Goal: Task Accomplishment & Management: Manage account settings

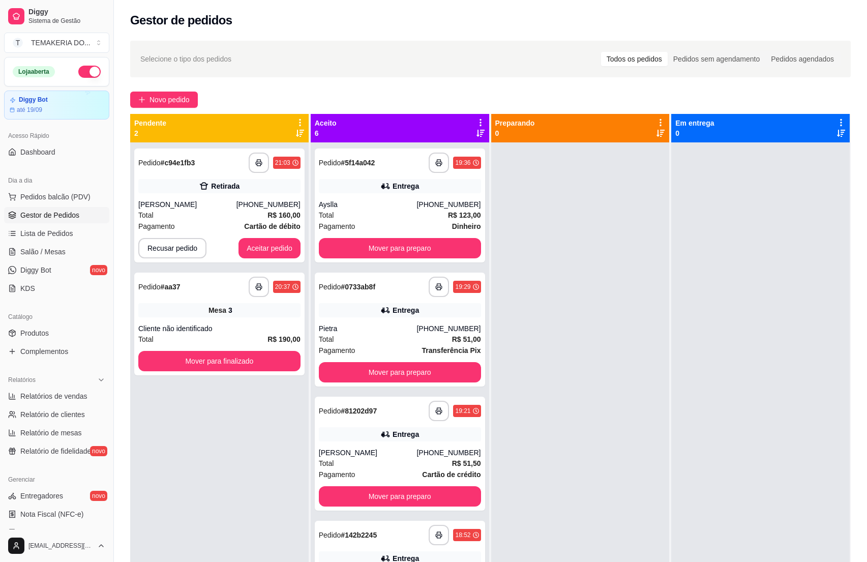
click at [209, 226] on div "Pagamento Cartão de débito" at bounding box center [219, 226] width 162 height 11
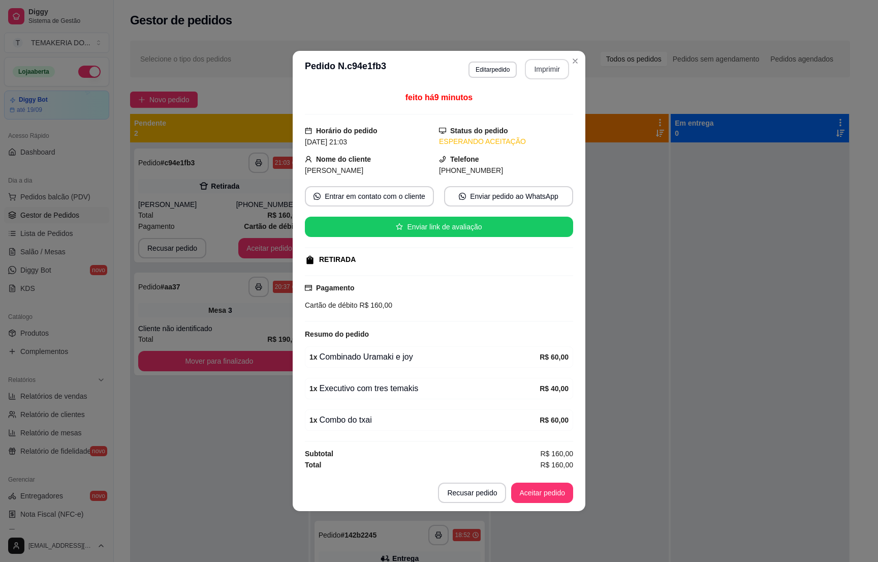
click at [539, 73] on button "Imprimir" at bounding box center [547, 69] width 44 height 20
click at [544, 499] on button "Aceitar pedido" at bounding box center [542, 492] width 62 height 20
click at [545, 499] on button "Aceitar pedido" at bounding box center [542, 493] width 60 height 20
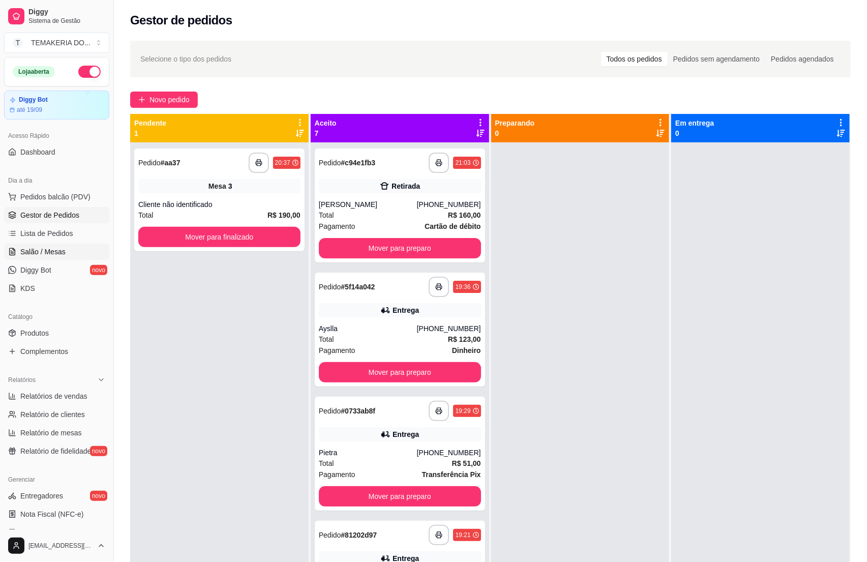
click at [50, 252] on span "Salão / Mesas" at bounding box center [42, 252] width 45 height 10
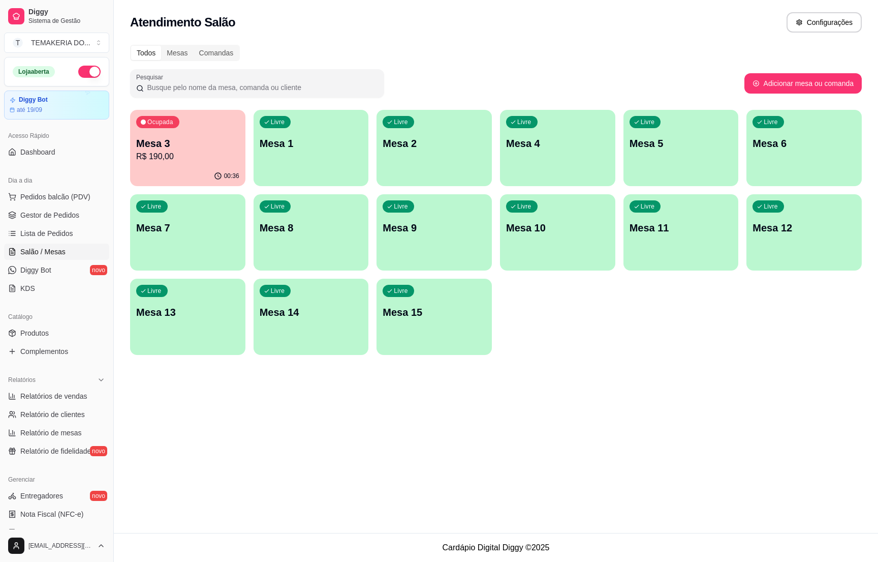
click at [171, 148] on p "Mesa 3" at bounding box center [187, 143] width 103 height 14
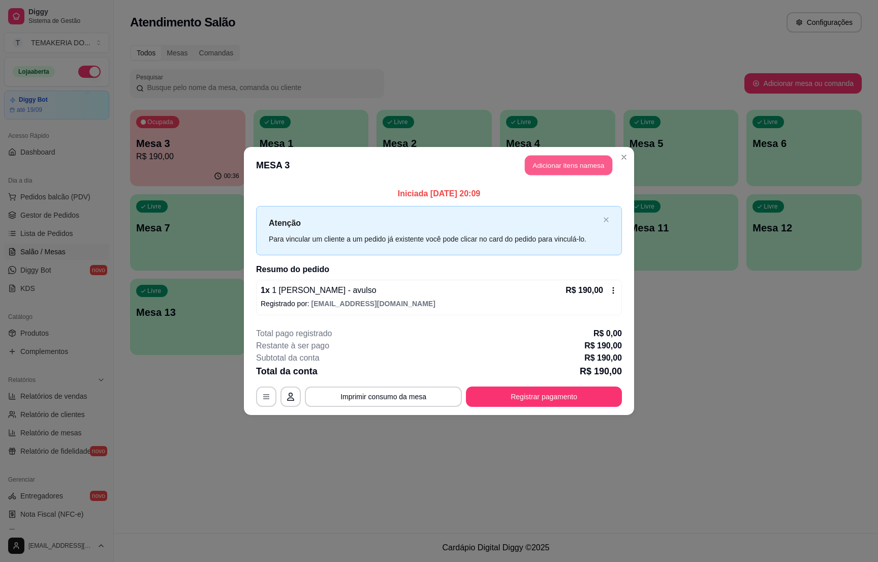
click at [551, 170] on button "Adicionar itens na mesa" at bounding box center [568, 166] width 87 height 20
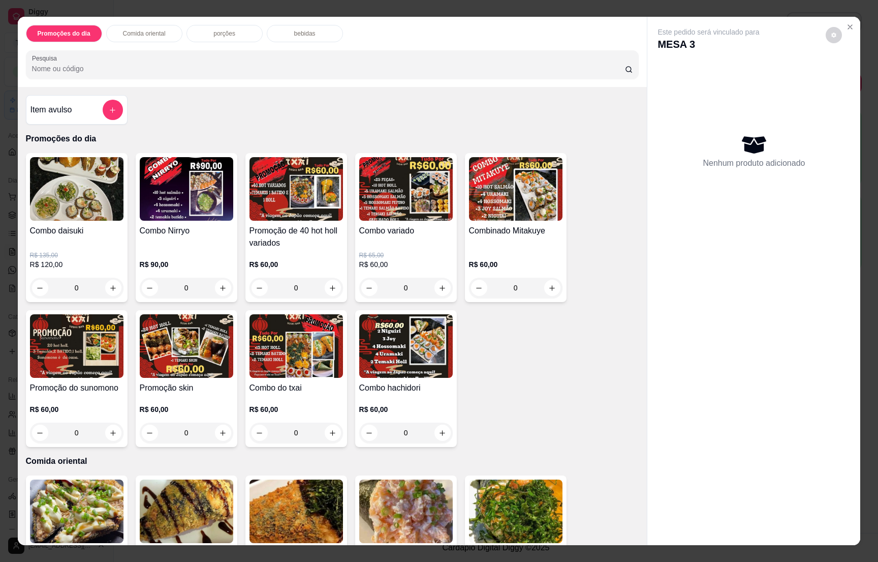
click at [297, 34] on p "bebidas" at bounding box center [304, 33] width 21 height 8
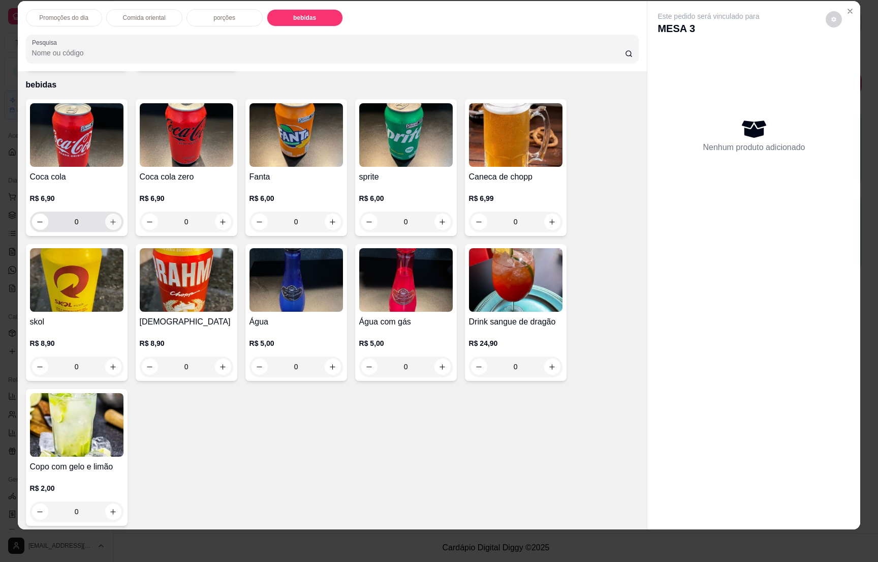
click at [110, 217] on button "increase-product-quantity" at bounding box center [113, 222] width 16 height 16
type input "1"
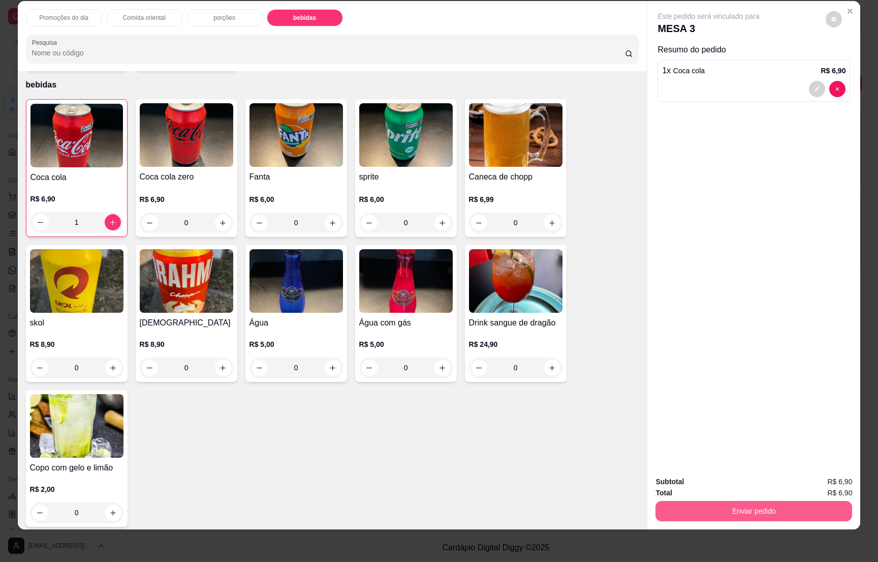
click at [729, 504] on button "Enviar pedido" at bounding box center [754, 511] width 197 height 20
click at [721, 482] on button "Não registrar e enviar pedido" at bounding box center [718, 485] width 103 height 19
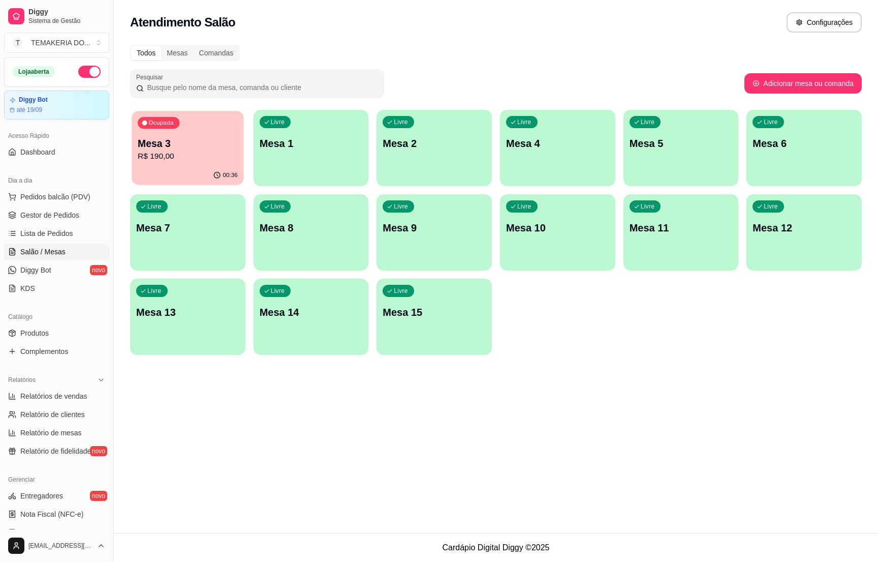
click at [168, 155] on p "R$ 190,00" at bounding box center [188, 156] width 100 height 12
click at [55, 215] on span "Gestor de Pedidos" at bounding box center [49, 215] width 59 height 10
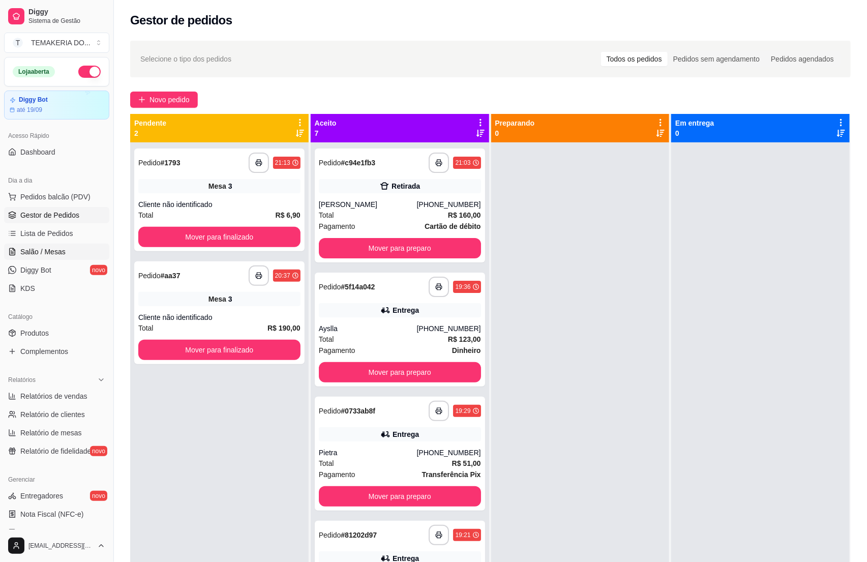
click at [55, 252] on span "Salão / Mesas" at bounding box center [42, 252] width 45 height 10
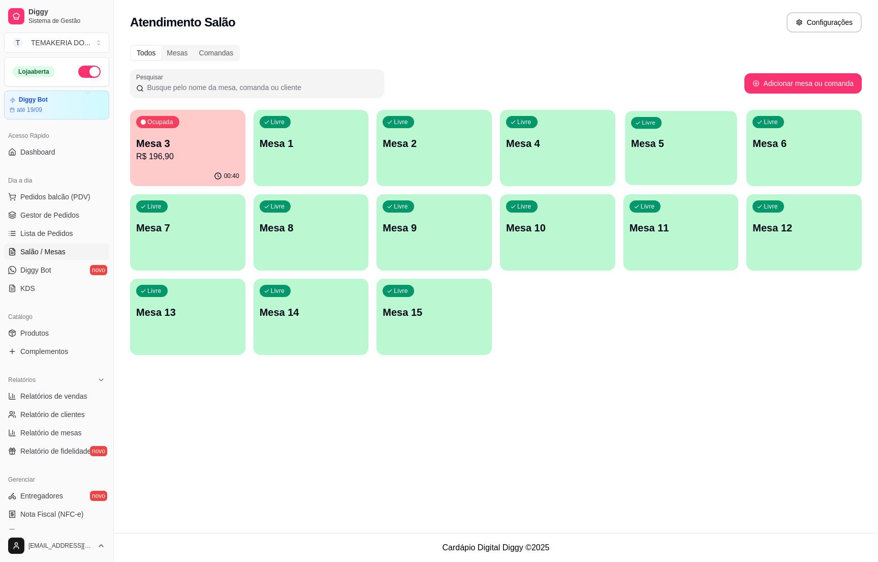
click at [656, 145] on p "Mesa 5" at bounding box center [681, 144] width 100 height 14
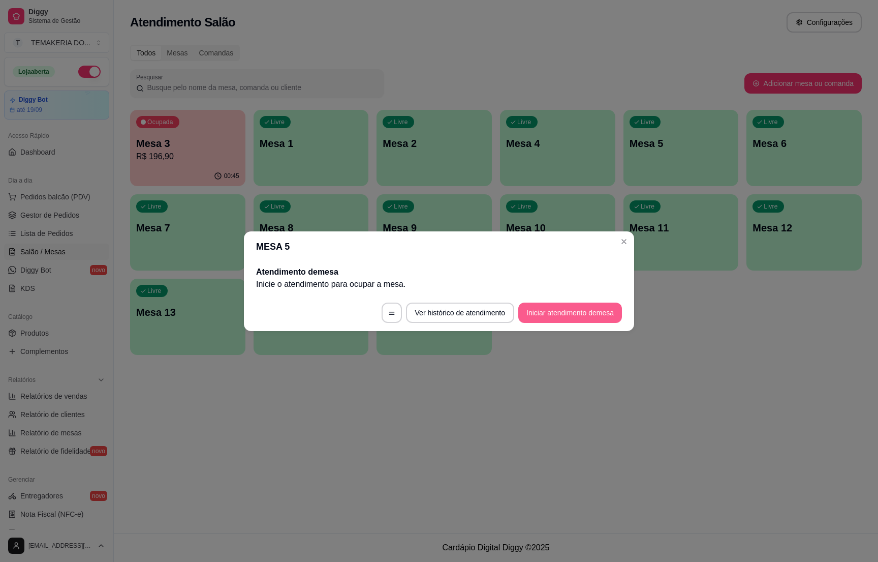
click at [539, 316] on button "Iniciar atendimento de mesa" at bounding box center [571, 312] width 104 height 20
click at [539, 316] on footer "Ver histórico de atendimento Iniciar atendimento de mesa" at bounding box center [439, 312] width 390 height 37
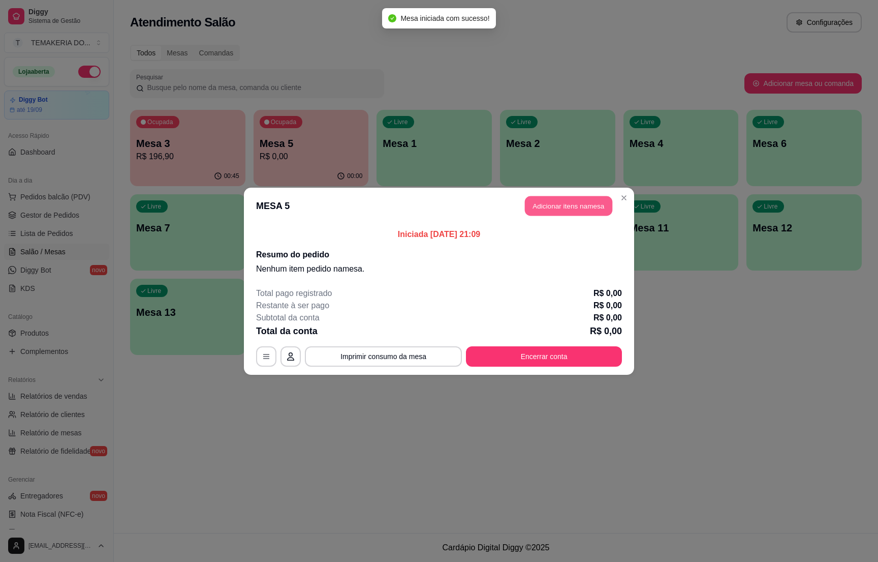
click at [540, 214] on button "Adicionar itens na mesa" at bounding box center [568, 206] width 87 height 20
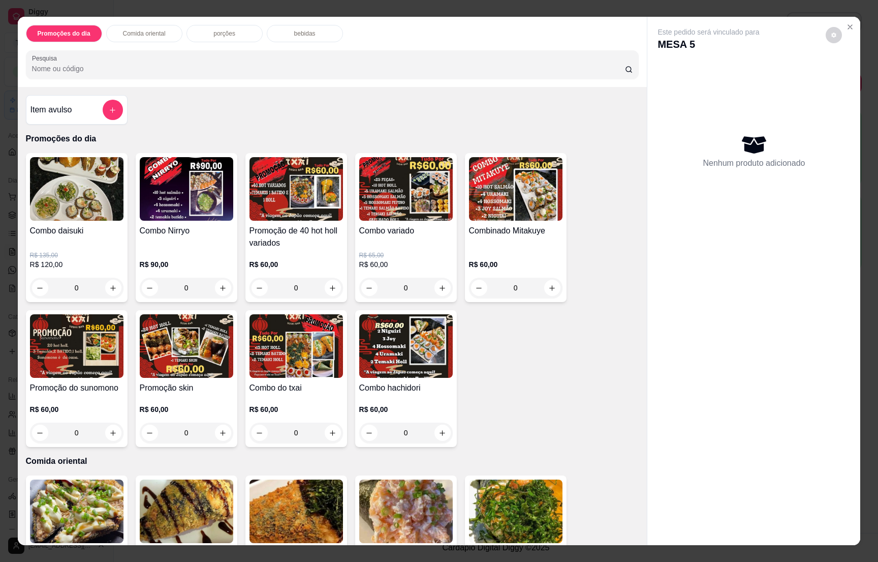
scroll to position [458, 0]
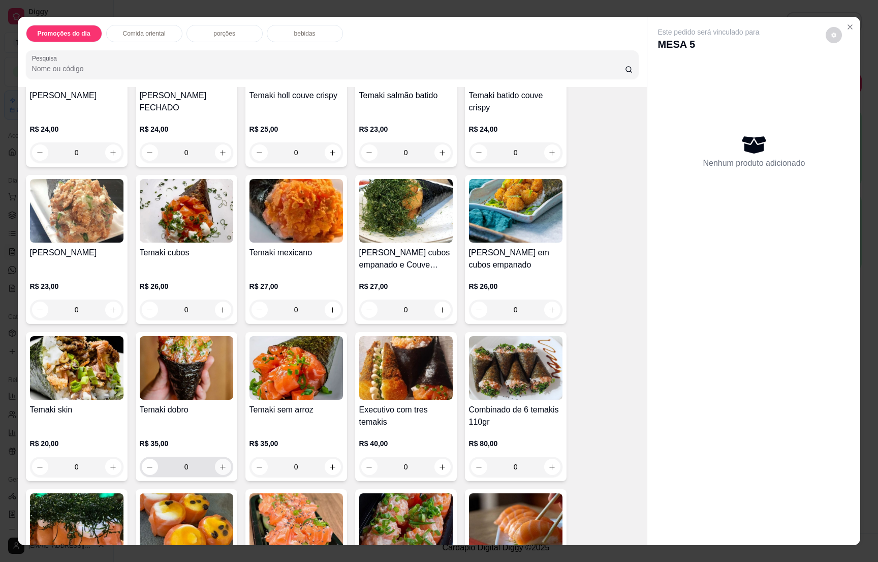
click at [219, 470] on icon "increase-product-quantity" at bounding box center [223, 467] width 8 height 8
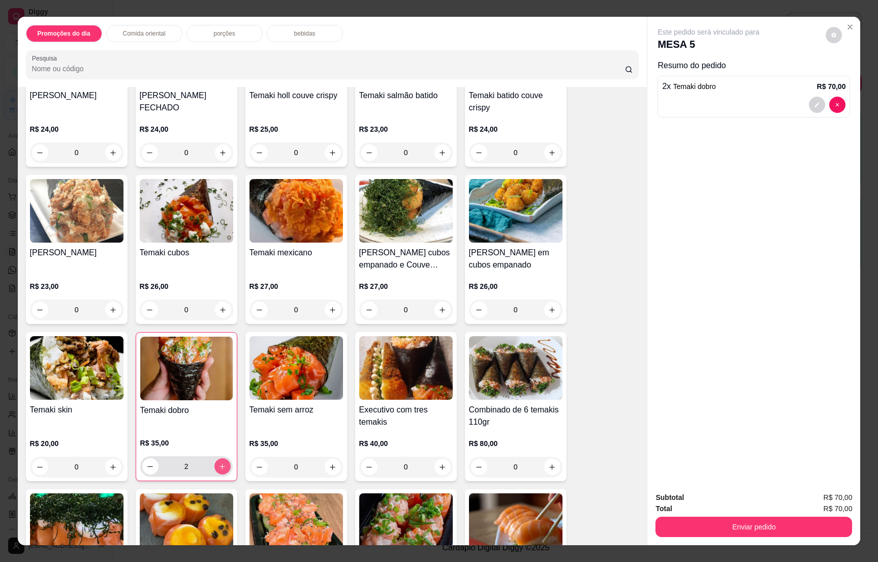
click at [219, 470] on icon "increase-product-quantity" at bounding box center [223, 467] width 8 height 8
click at [146, 467] on icon "decrease-product-quantity" at bounding box center [150, 467] width 8 height 8
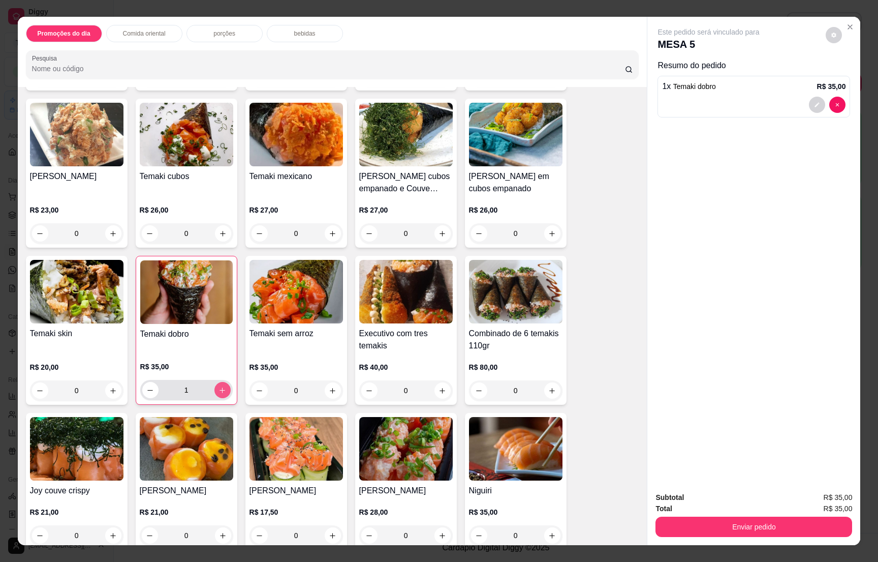
click at [219, 389] on icon "increase-product-quantity" at bounding box center [223, 390] width 8 height 8
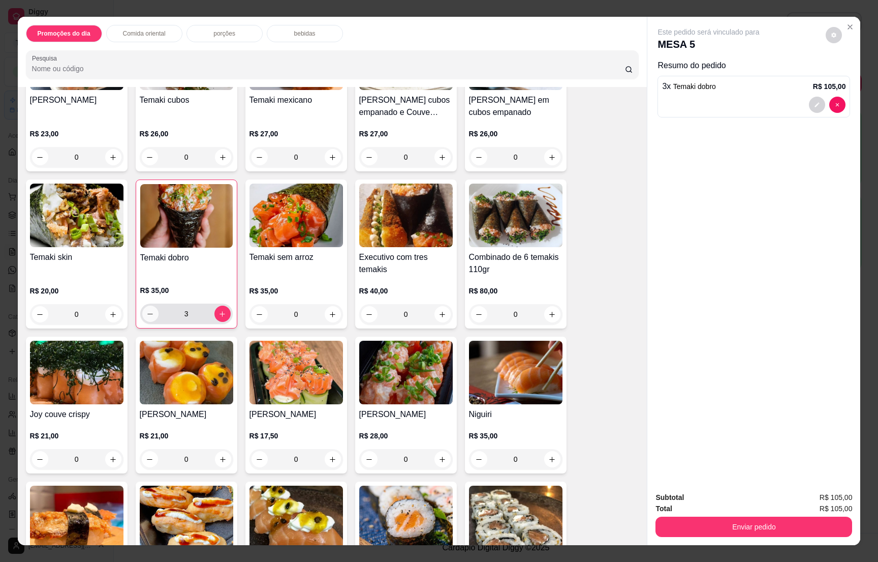
click at [146, 316] on icon "decrease-product-quantity" at bounding box center [150, 314] width 8 height 8
type input "2"
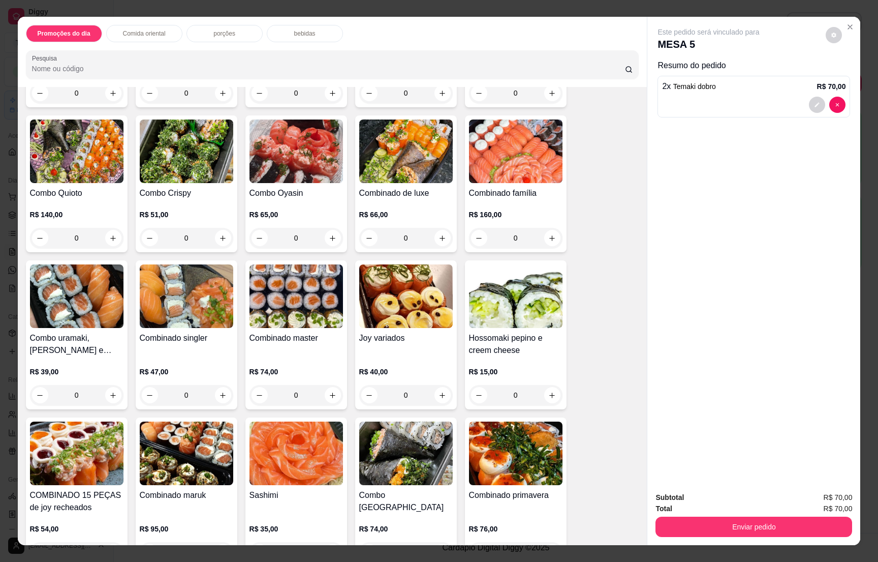
scroll to position [2059, 0]
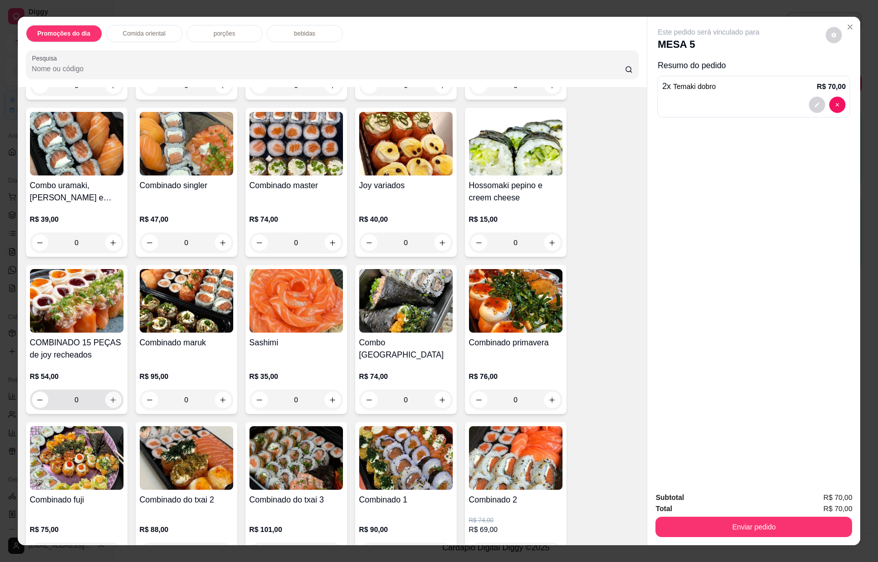
click at [109, 396] on icon "increase-product-quantity" at bounding box center [113, 400] width 8 height 8
type input "1"
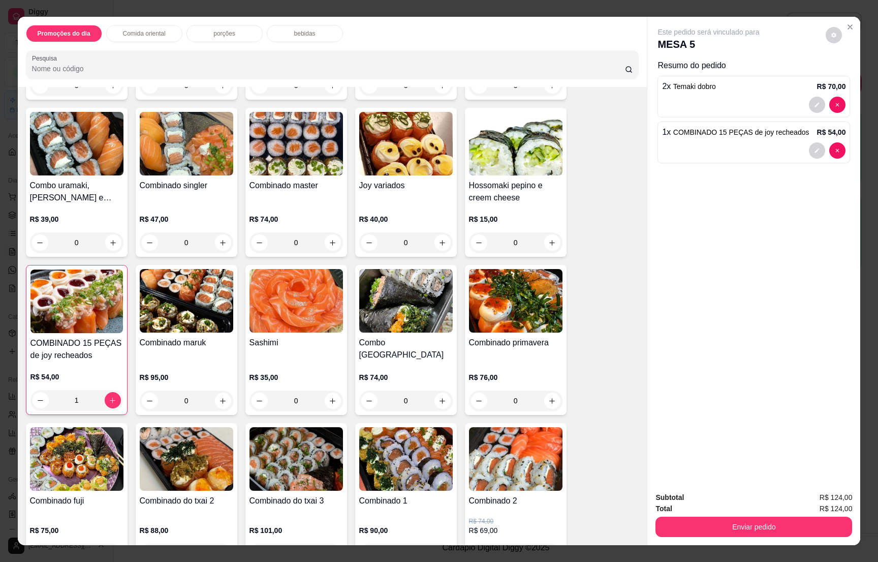
click at [299, 33] on p "bebidas" at bounding box center [304, 33] width 21 height 8
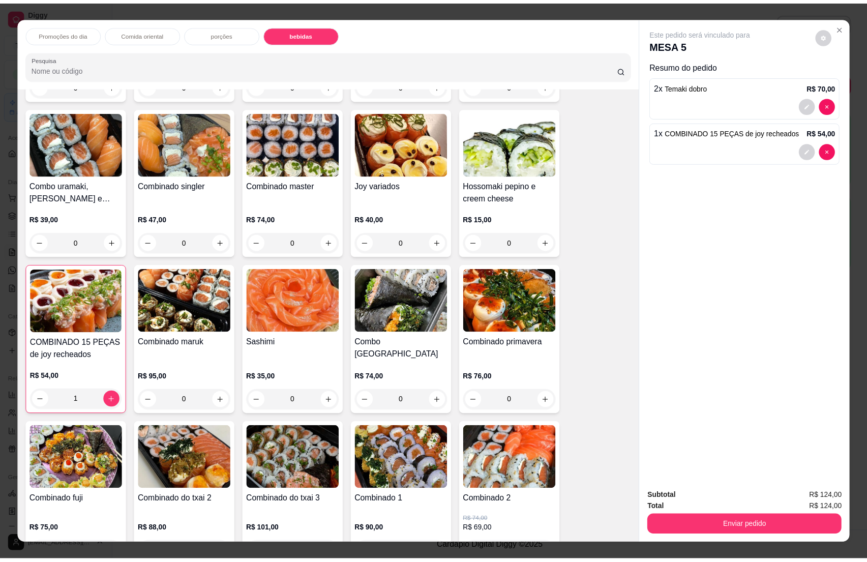
scroll to position [16, 0]
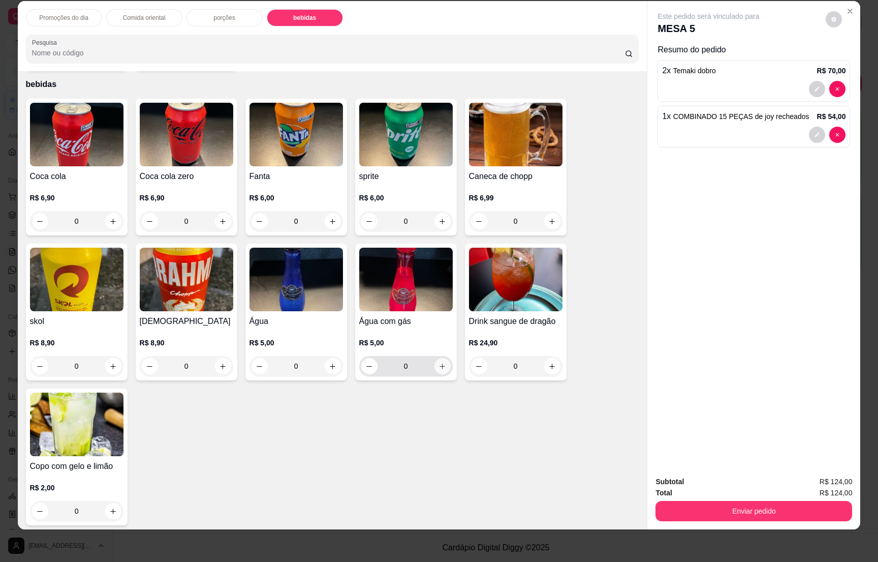
click at [439, 362] on icon "increase-product-quantity" at bounding box center [443, 366] width 8 height 8
type input "1"
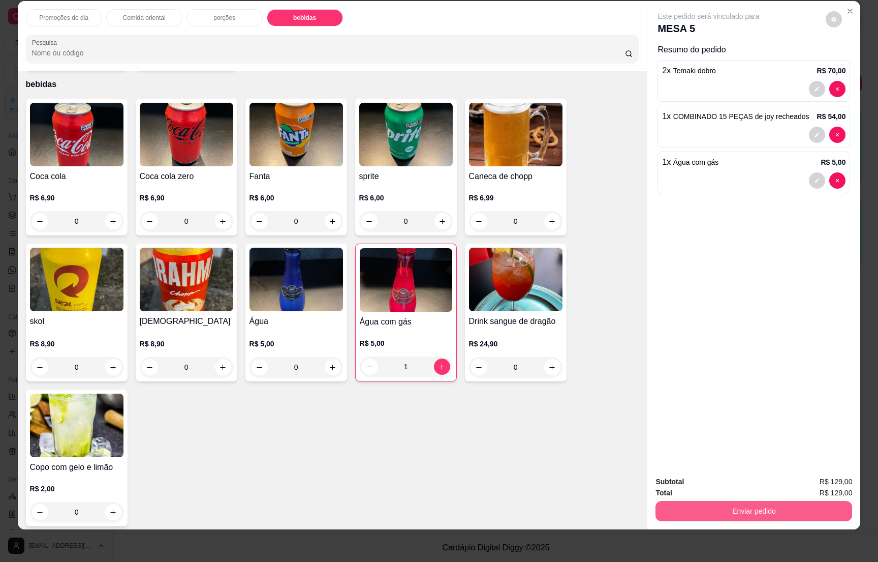
click at [726, 508] on button "Enviar pedido" at bounding box center [754, 511] width 197 height 20
click at [718, 482] on button "Não registrar e enviar pedido" at bounding box center [718, 485] width 103 height 19
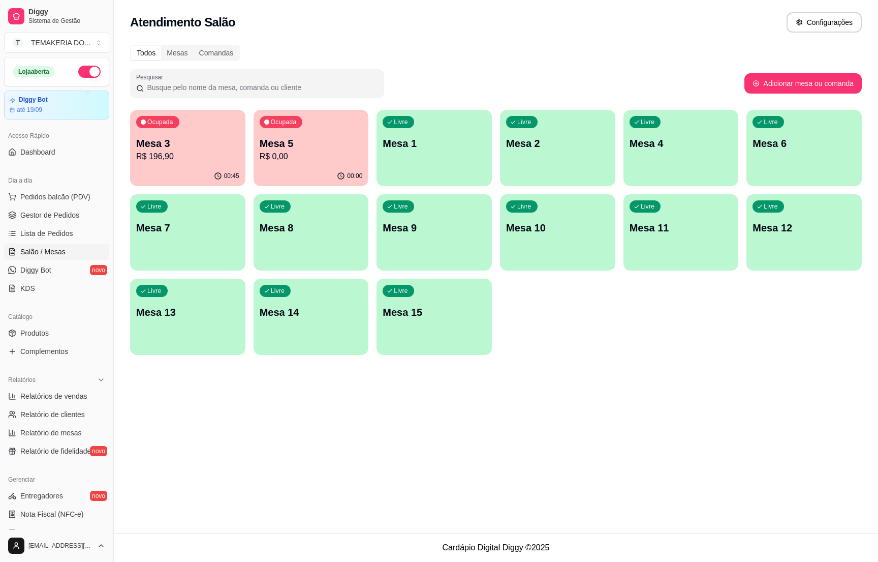
click at [63, 206] on ul "Pedidos balcão (PDV) Gestor de Pedidos Lista de Pedidos Salão / Mesas Diggy Bot…" at bounding box center [56, 243] width 105 height 108
click at [61, 214] on span "Gestor de Pedidos" at bounding box center [49, 215] width 59 height 10
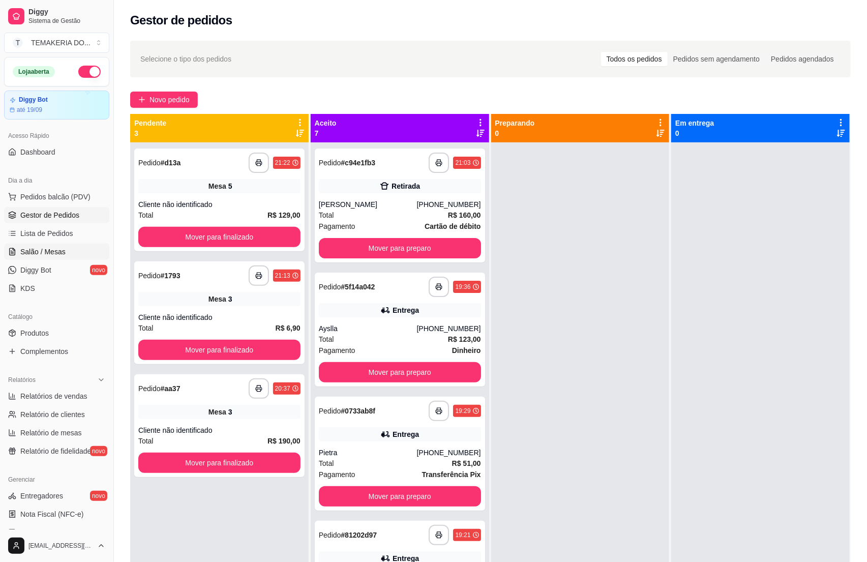
click at [28, 251] on span "Salão / Mesas" at bounding box center [42, 252] width 45 height 10
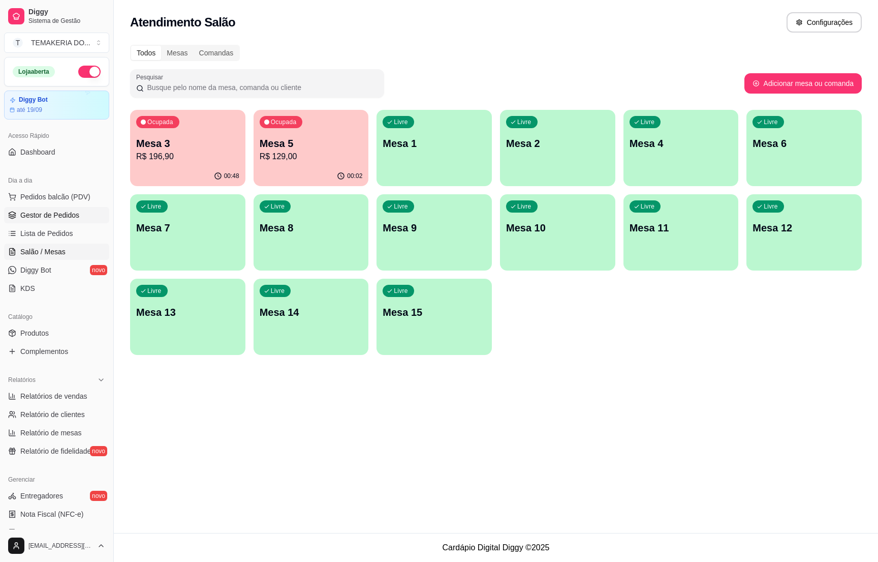
click at [47, 212] on span "Gestor de Pedidos" at bounding box center [49, 215] width 59 height 10
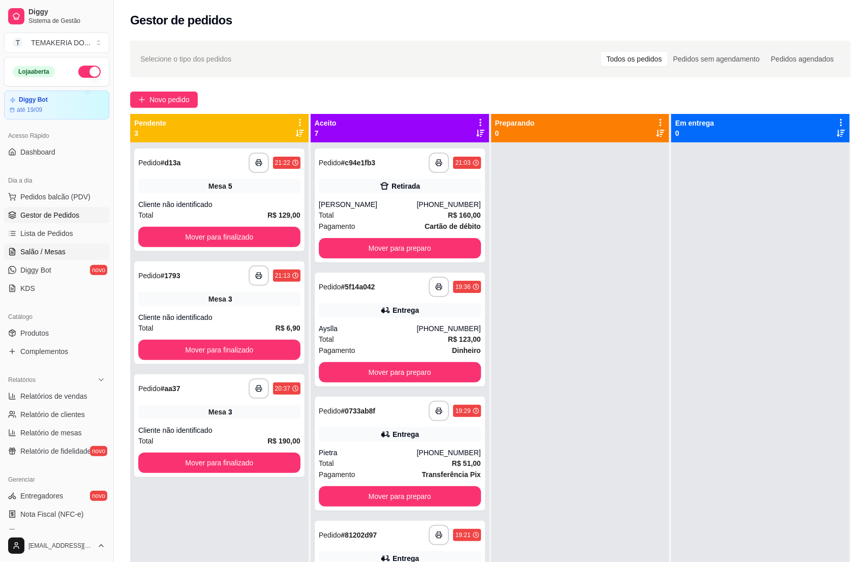
click at [37, 246] on link "Salão / Mesas" at bounding box center [56, 251] width 105 height 16
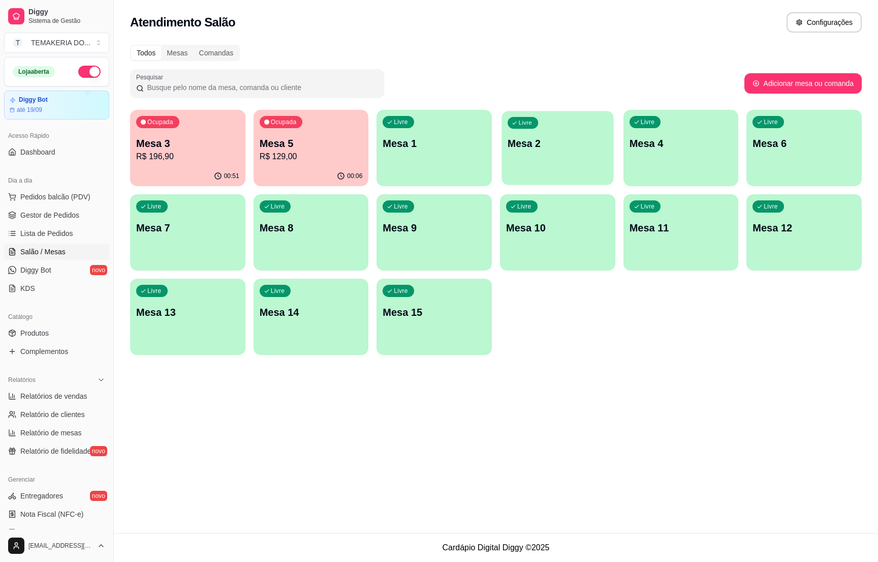
click at [528, 151] on div "Livre Mesa 2" at bounding box center [558, 142] width 112 height 62
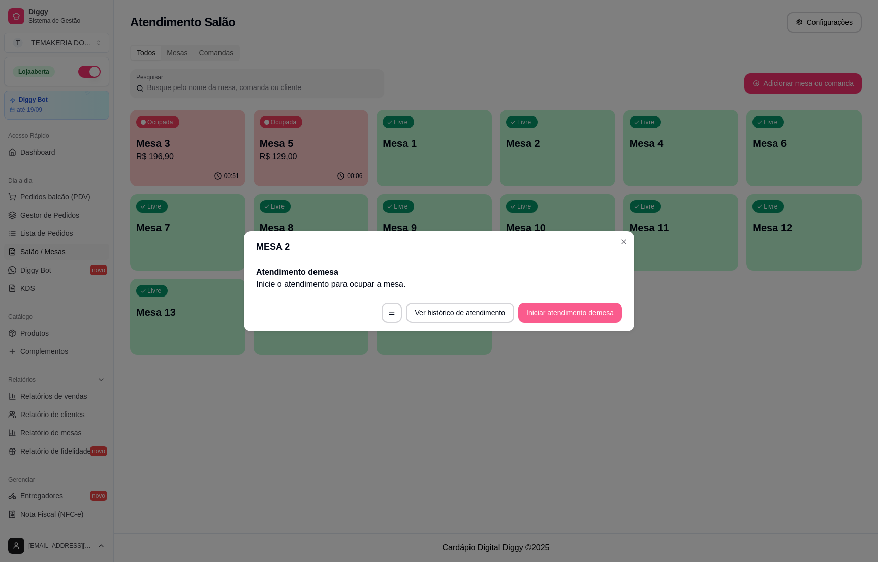
click at [537, 308] on button "Iniciar atendimento de mesa" at bounding box center [571, 312] width 104 height 20
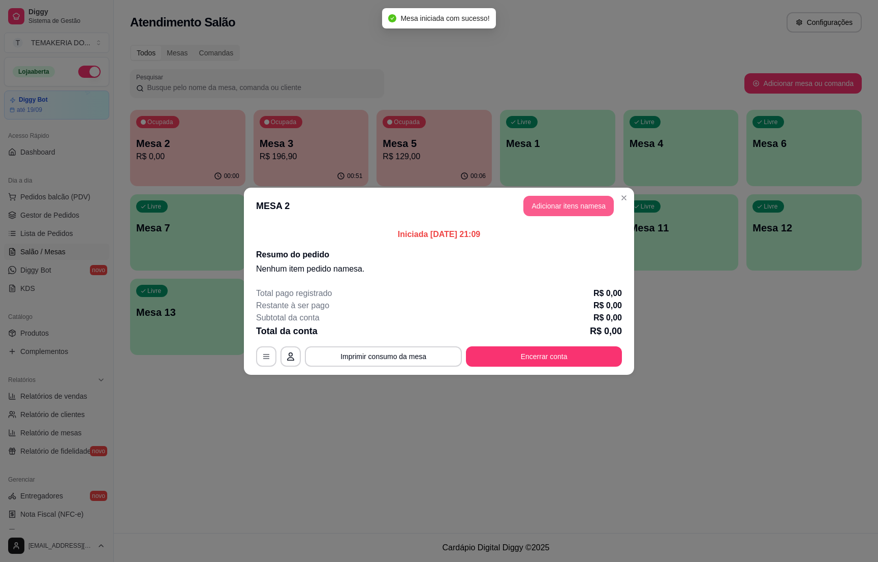
click at [533, 209] on button "Adicionar itens na mesa" at bounding box center [569, 206] width 90 height 20
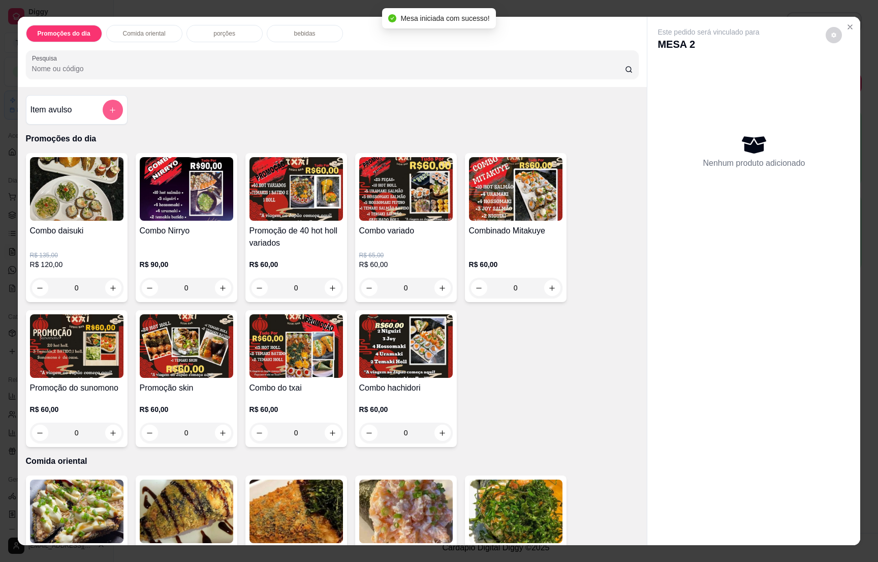
click at [109, 107] on icon "add-separate-item" at bounding box center [113, 110] width 8 height 8
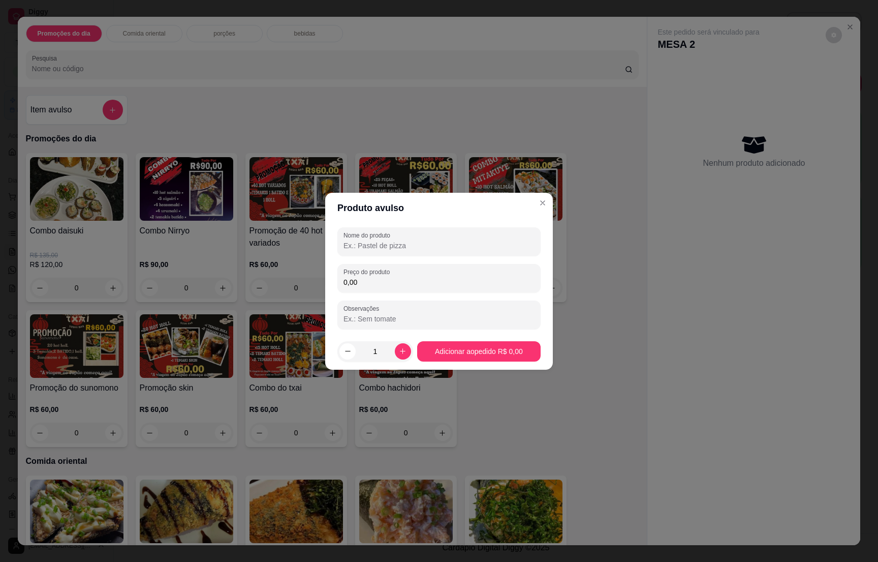
click at [376, 247] on input "Nome do produto" at bounding box center [439, 245] width 191 height 10
type input "1"
type input "20 hot holl"
click at [380, 275] on label "Preço do produto" at bounding box center [369, 271] width 50 height 9
click at [380, 277] on input "0,00" at bounding box center [439, 282] width 191 height 10
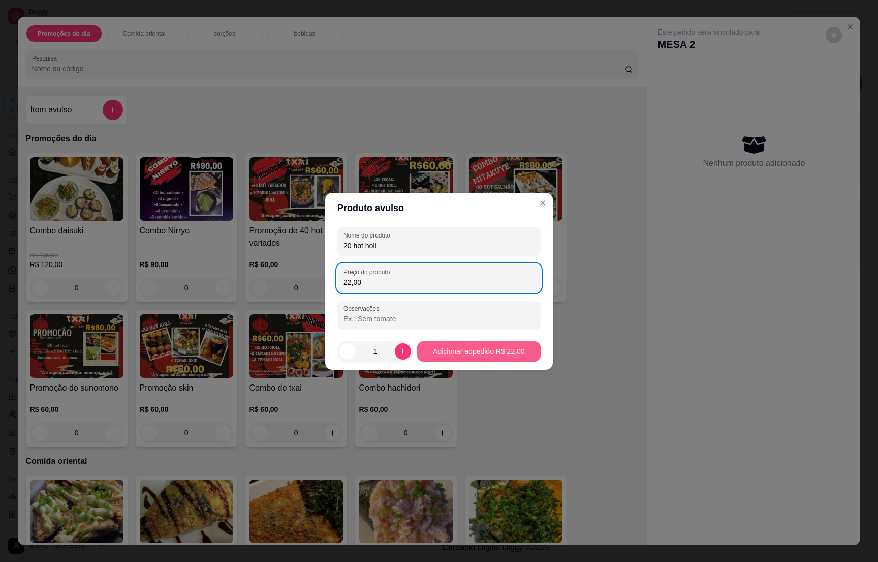
type input "22,00"
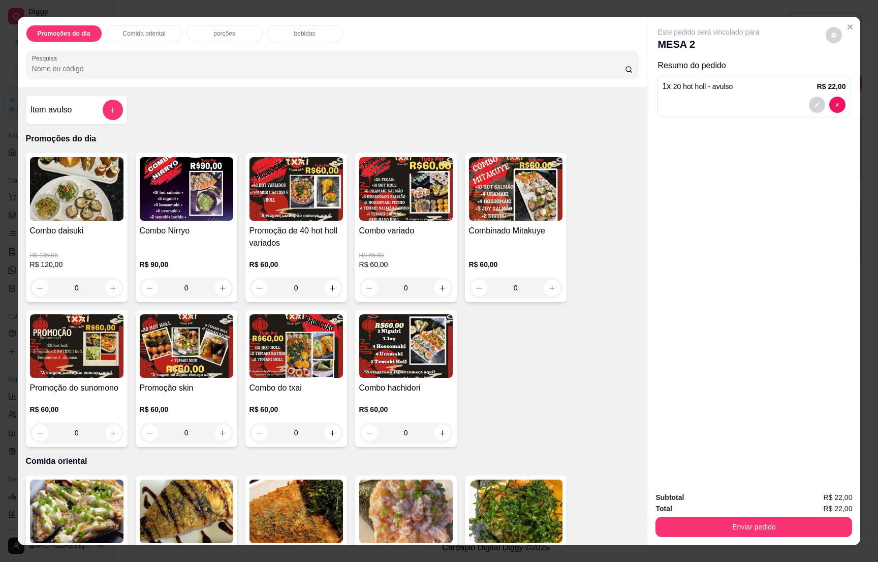
click at [296, 32] on p "bebidas" at bounding box center [304, 33] width 21 height 8
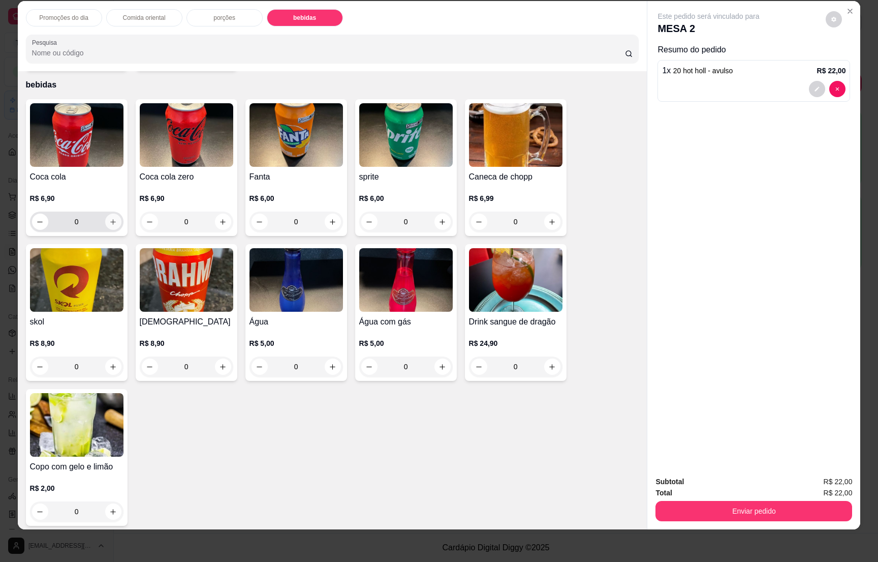
click at [109, 218] on icon "increase-product-quantity" at bounding box center [113, 222] width 8 height 8
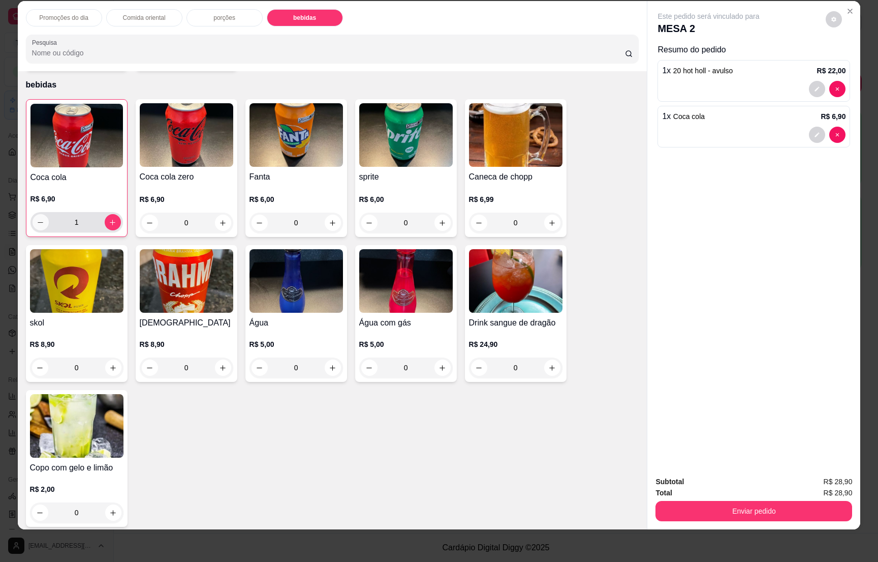
click at [37, 220] on icon "decrease-product-quantity" at bounding box center [41, 223] width 8 height 8
type input "0"
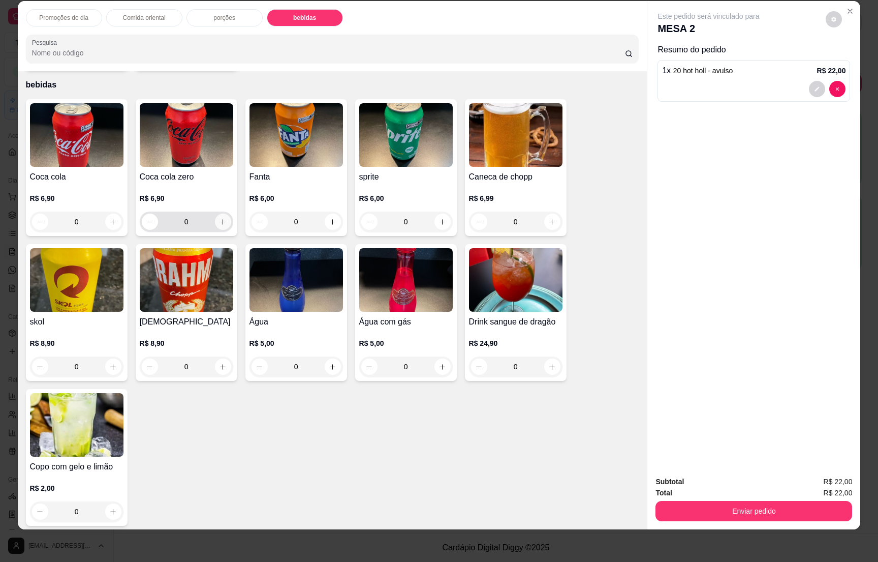
click at [219, 220] on icon "increase-product-quantity" at bounding box center [223, 222] width 8 height 8
type input "1"
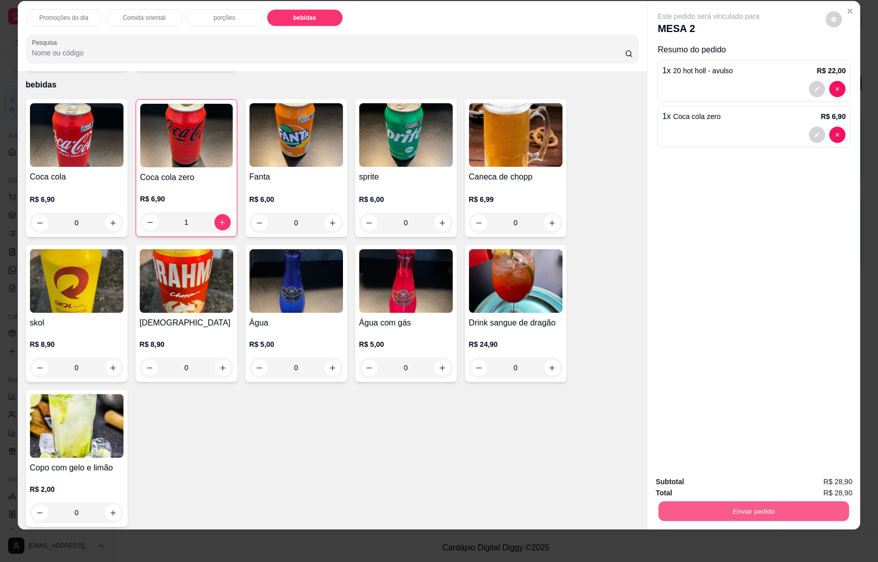
click at [746, 500] on div "Enviar pedido" at bounding box center [754, 509] width 197 height 23
click at [746, 507] on button "Enviar pedido" at bounding box center [754, 511] width 191 height 20
click at [717, 482] on button "Não registrar e enviar pedido" at bounding box center [719, 485] width 106 height 19
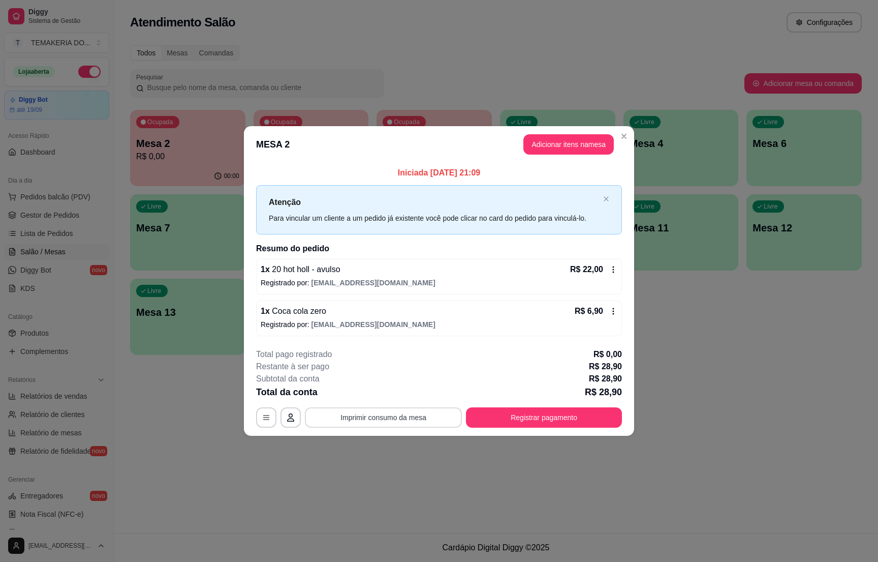
click at [403, 418] on button "Imprimir consumo da mesa" at bounding box center [383, 417] width 157 height 20
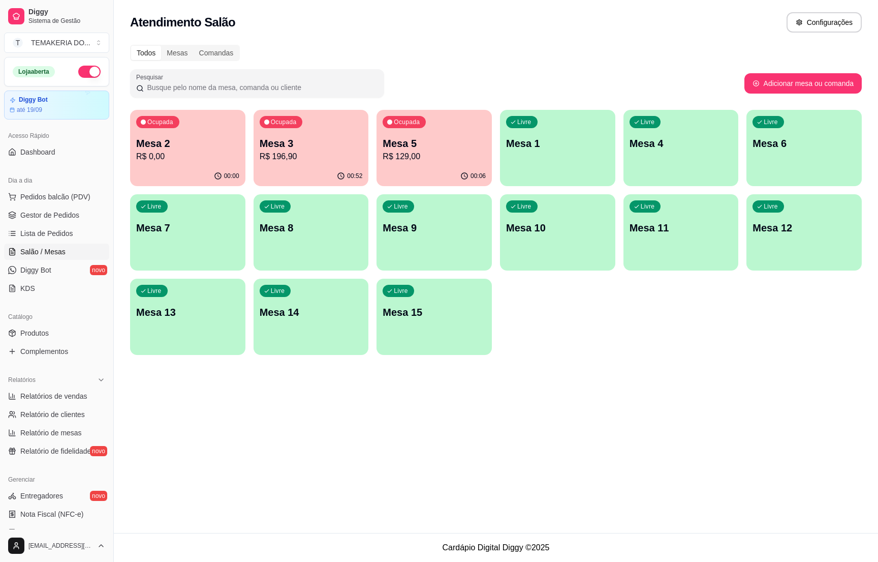
click at [327, 174] on div "00:52" at bounding box center [311, 176] width 115 height 20
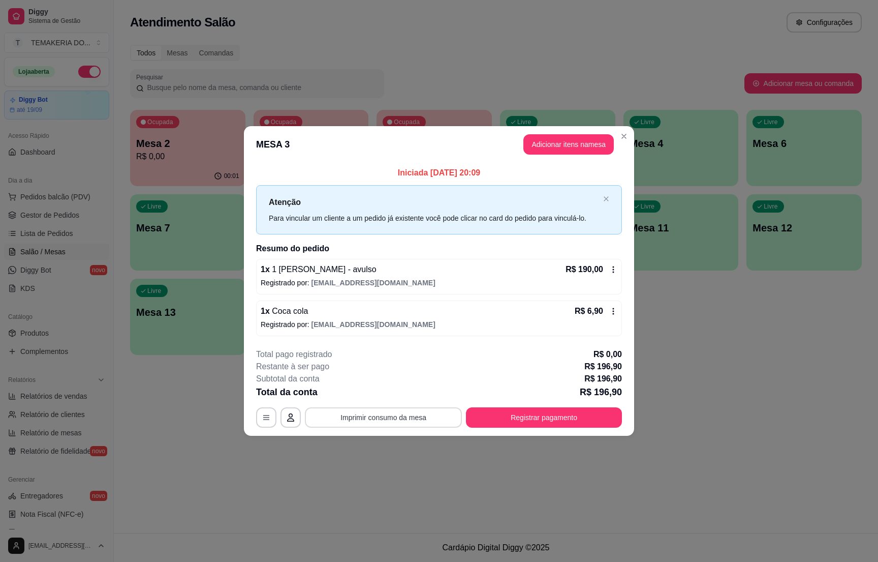
click at [418, 420] on button "Imprimir consumo da mesa" at bounding box center [383, 417] width 157 height 20
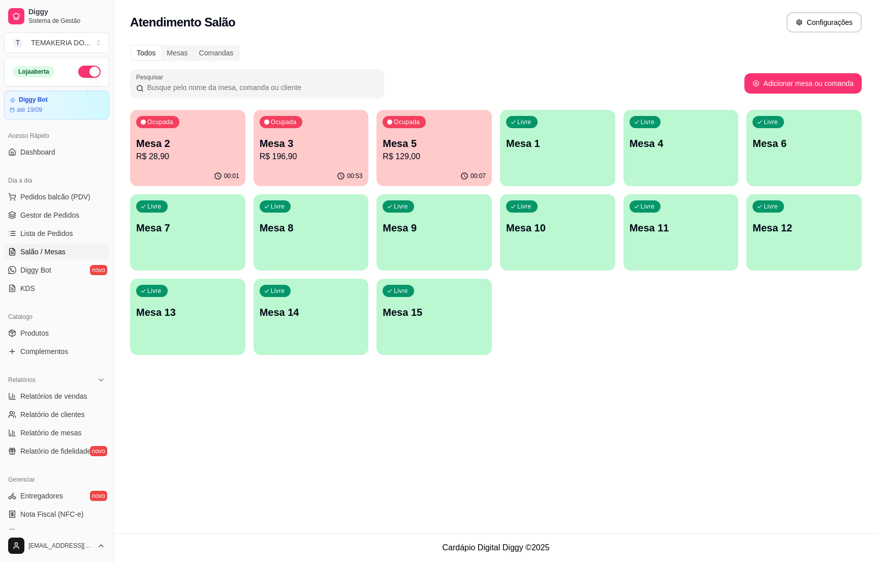
click at [180, 139] on p "Mesa 2" at bounding box center [187, 143] width 103 height 14
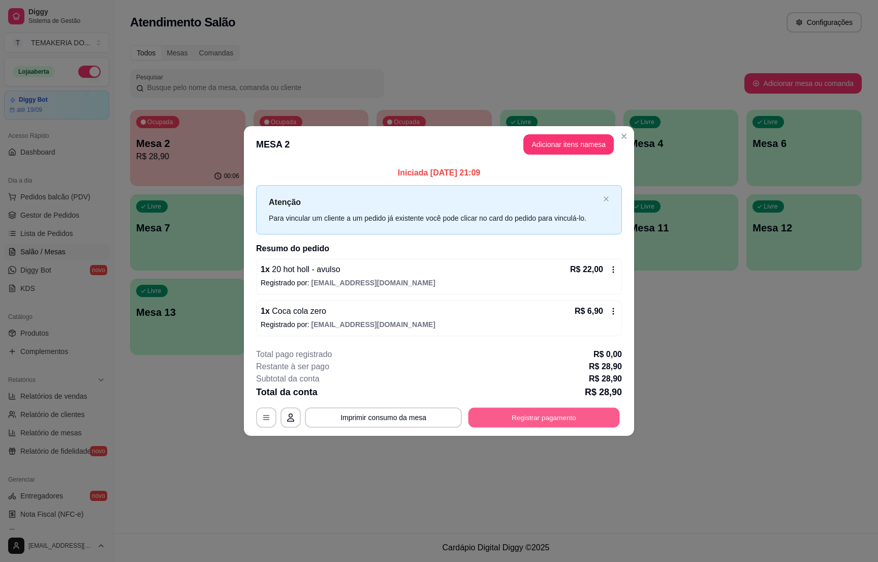
click at [534, 416] on button "Registrar pagamento" at bounding box center [544, 418] width 151 height 20
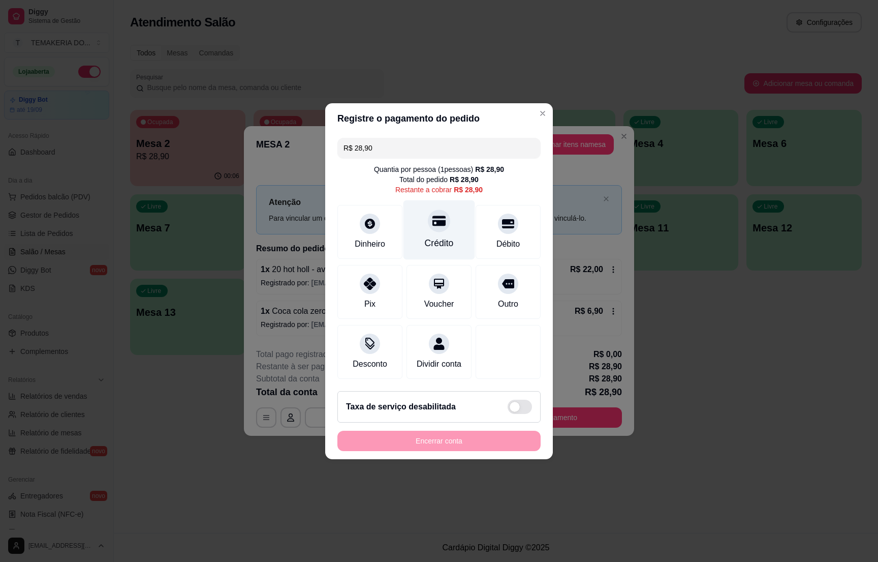
click at [437, 236] on div "Crédito" at bounding box center [439, 242] width 29 height 13
type input "R$ 0,00"
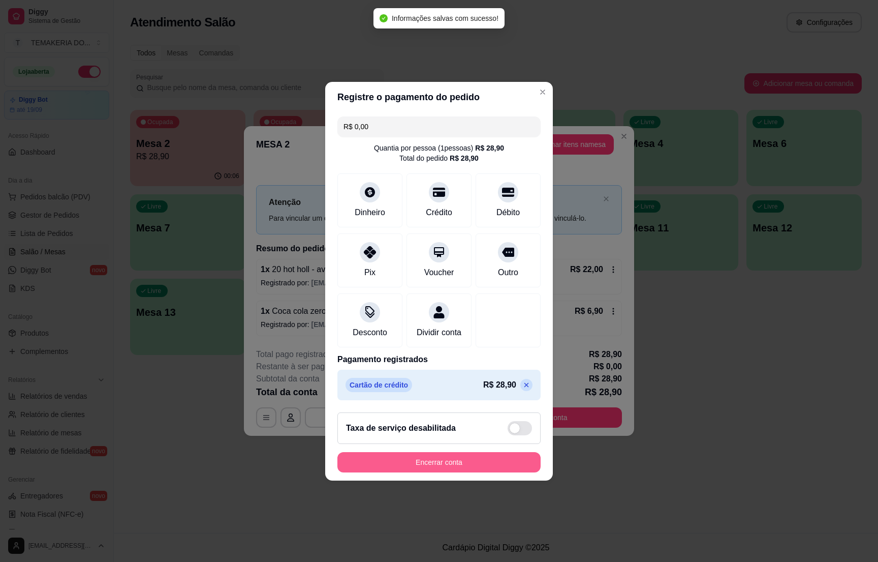
click at [441, 469] on button "Encerrar conta" at bounding box center [439, 462] width 203 height 20
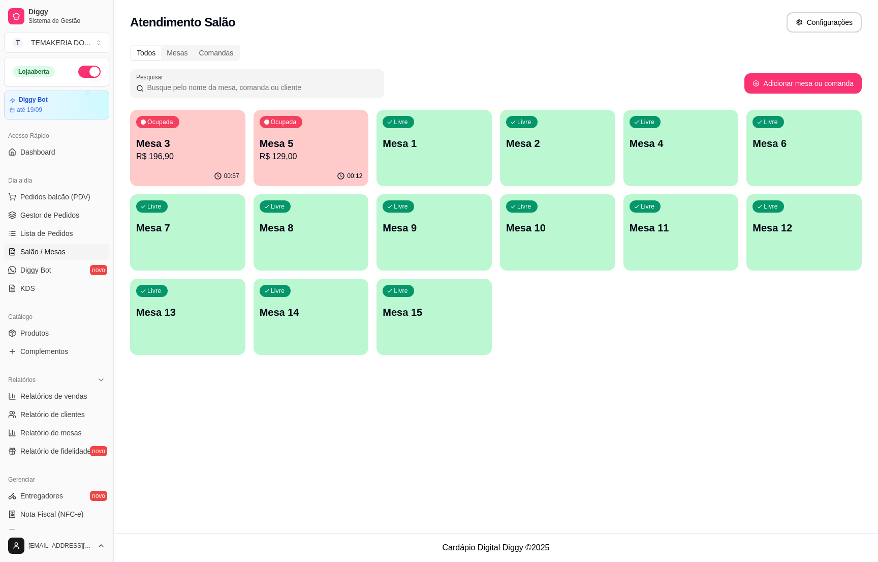
click at [202, 158] on p "R$ 196,90" at bounding box center [187, 156] width 103 height 12
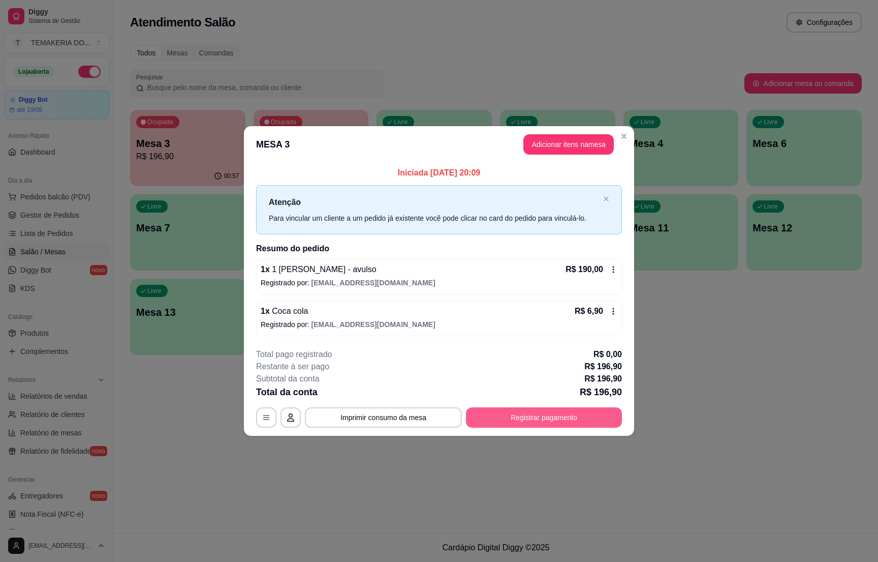
click at [528, 414] on button "Registrar pagamento" at bounding box center [544, 417] width 156 height 20
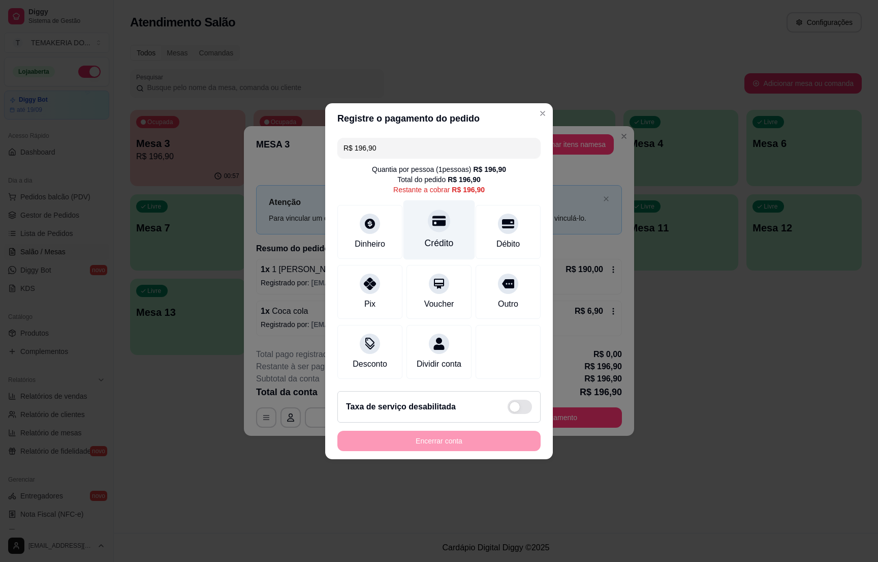
click at [428, 216] on div at bounding box center [439, 220] width 22 height 22
type input "R$ 0,00"
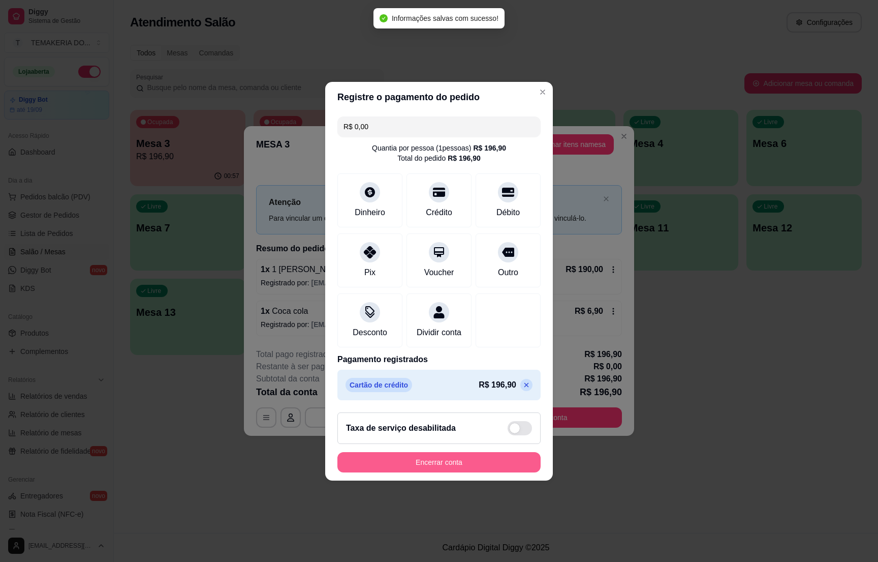
click at [429, 464] on button "Encerrar conta" at bounding box center [439, 462] width 203 height 20
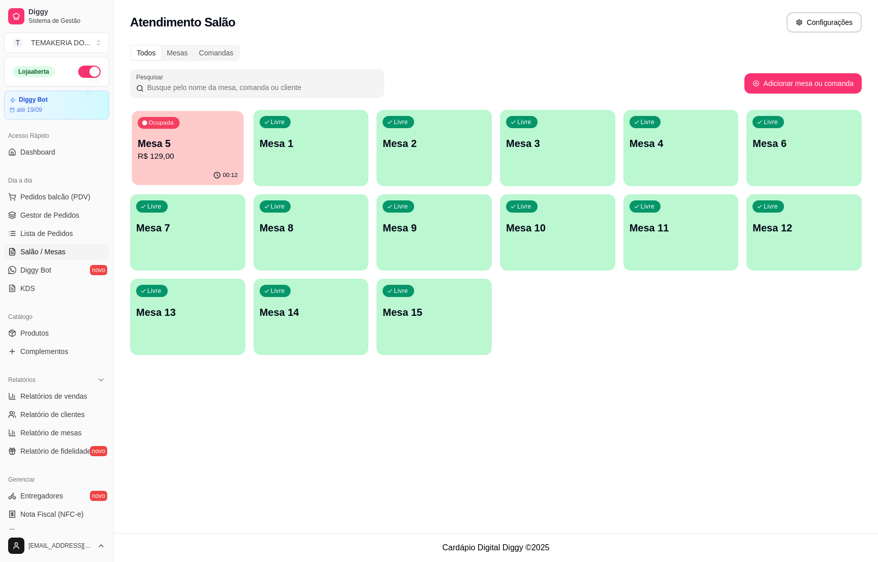
click at [184, 151] on p "R$ 129,00" at bounding box center [188, 156] width 100 height 12
click at [38, 207] on link "Gestor de Pedidos" at bounding box center [56, 215] width 105 height 16
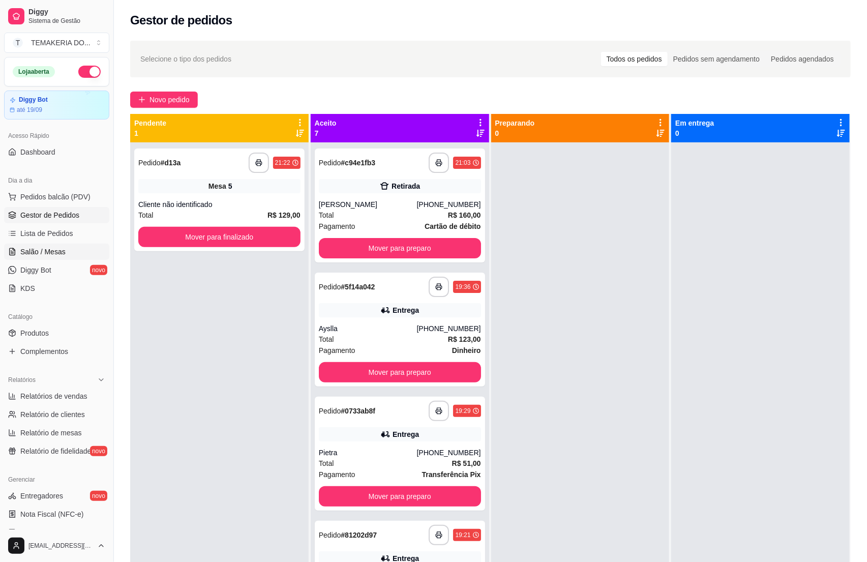
click at [29, 253] on span "Salão / Mesas" at bounding box center [42, 252] width 45 height 10
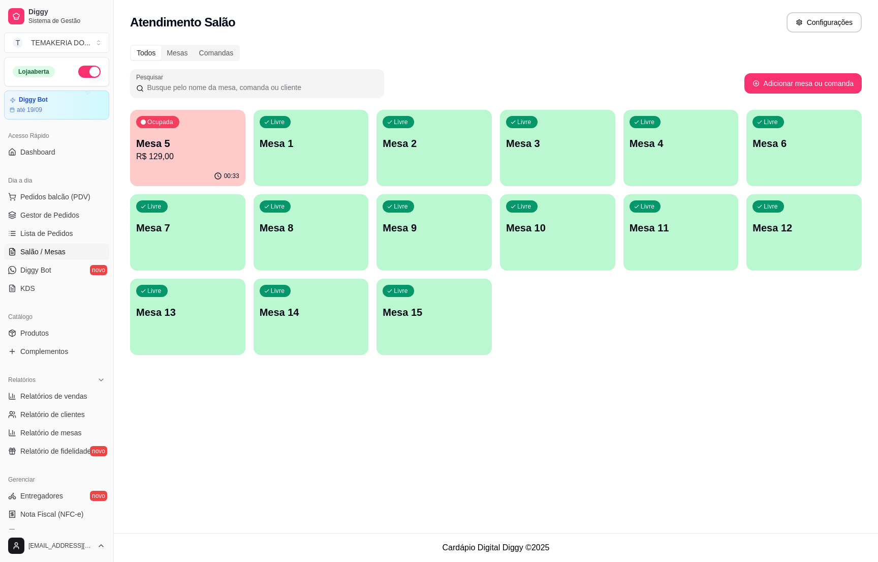
click at [145, 156] on p "R$ 129,00" at bounding box center [187, 156] width 103 height 12
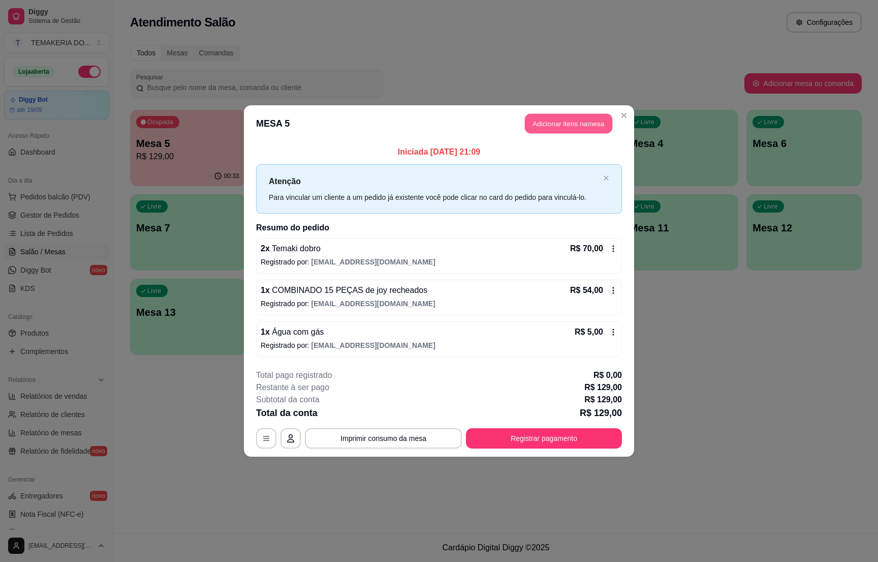
click at [551, 119] on button "Adicionar itens na mesa" at bounding box center [568, 124] width 87 height 20
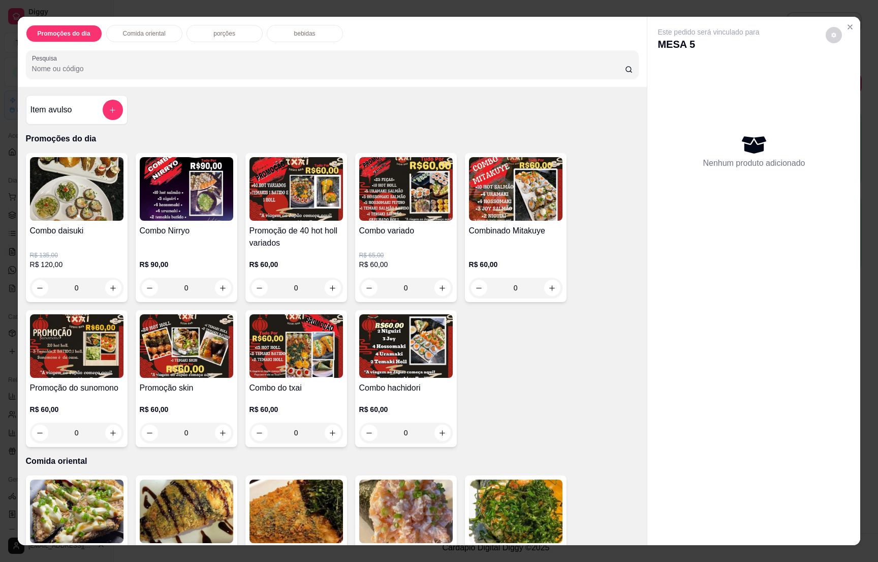
click at [109, 113] on icon "add-separate-item" at bounding box center [113, 110] width 8 height 8
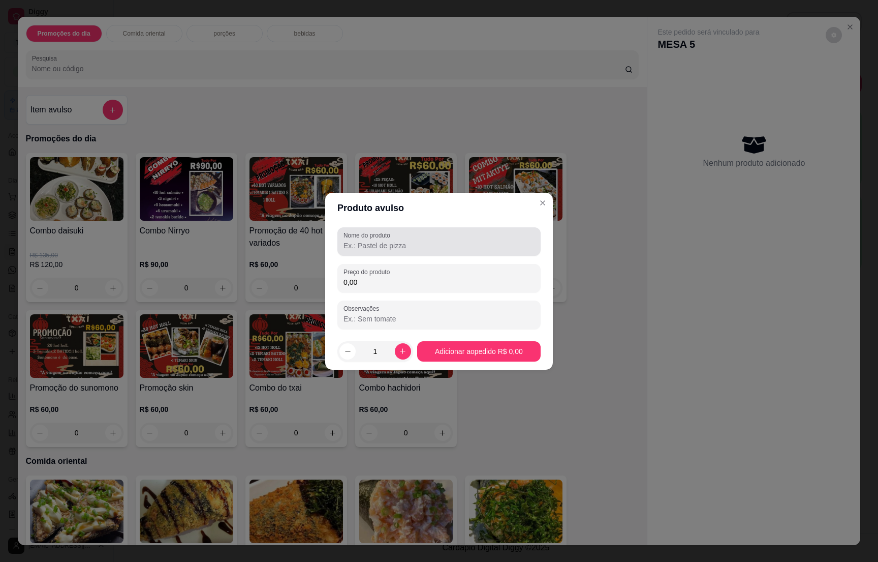
click at [359, 247] on input "Nome do produto" at bounding box center [439, 245] width 191 height 10
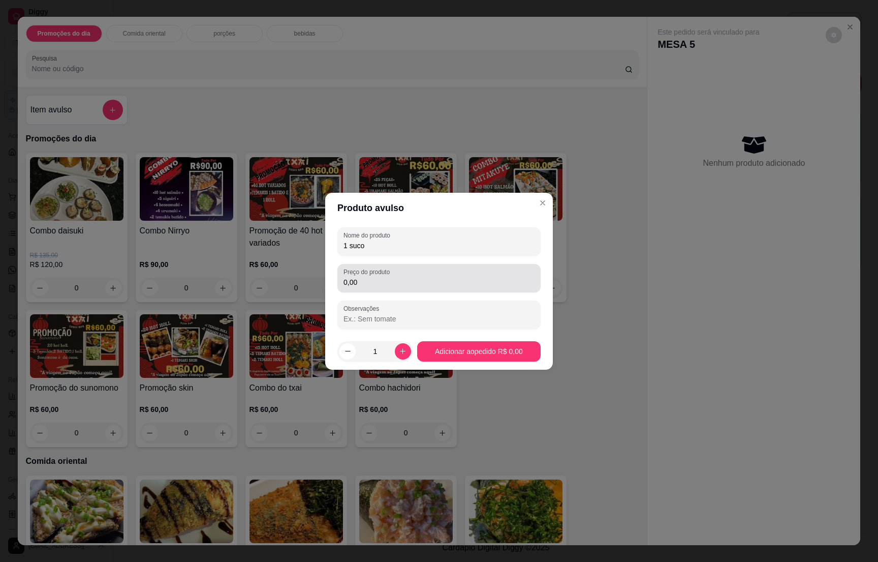
type input "1 suco"
click at [361, 284] on input "0,00" at bounding box center [439, 282] width 191 height 10
type input "7,00"
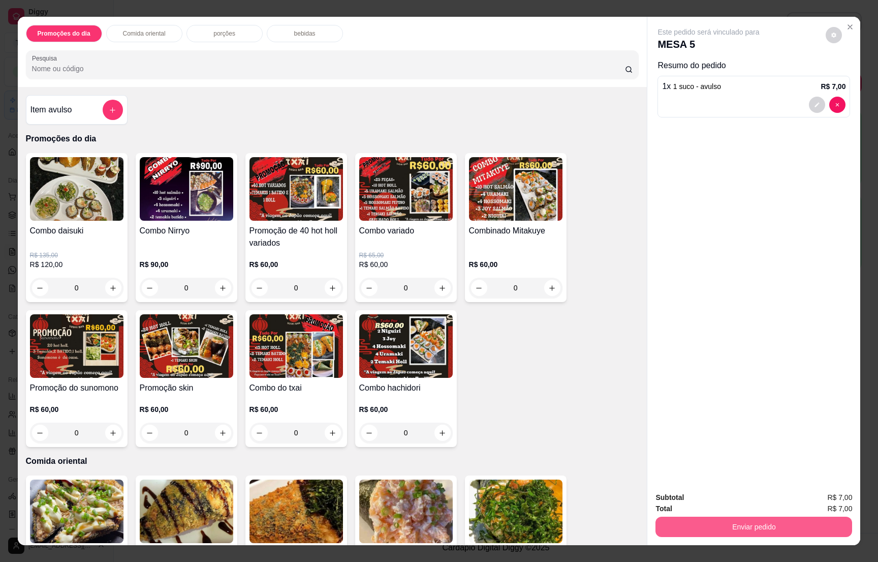
click at [733, 521] on button "Enviar pedido" at bounding box center [754, 526] width 197 height 20
click at [734, 523] on button "Enviar pedido" at bounding box center [754, 526] width 197 height 20
click at [724, 501] on button "Não registrar e enviar pedido" at bounding box center [719, 501] width 106 height 19
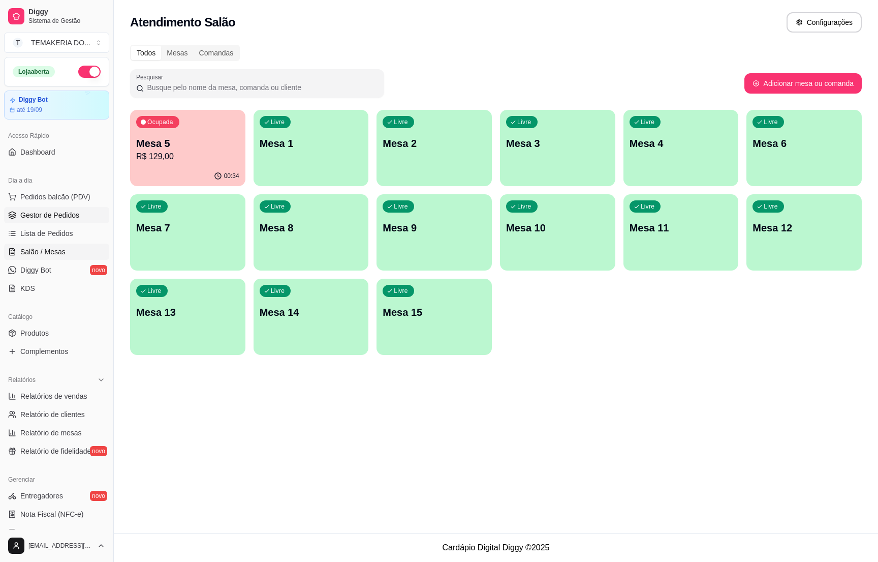
click at [44, 208] on link "Gestor de Pedidos" at bounding box center [56, 215] width 105 height 16
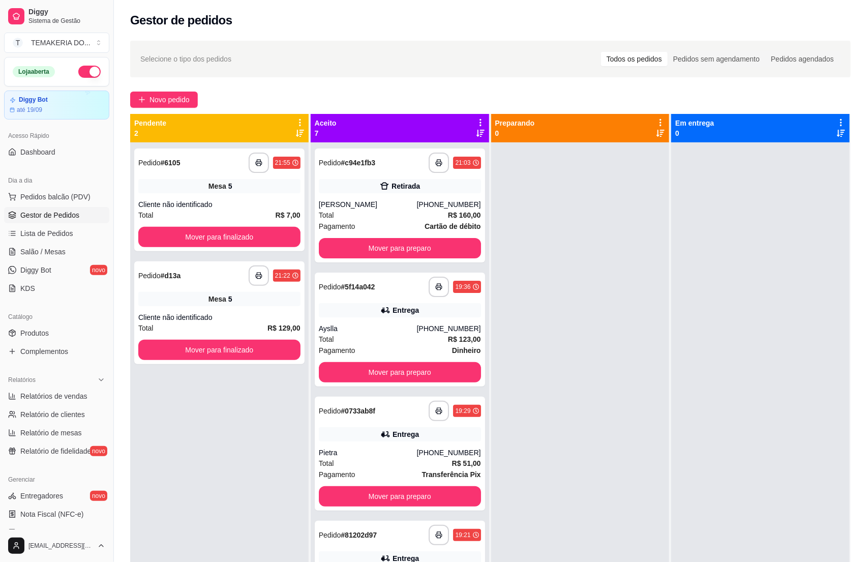
click at [78, 69] on button "button" at bounding box center [89, 72] width 22 height 12
click at [33, 257] on span "Salão / Mesas" at bounding box center [42, 252] width 45 height 10
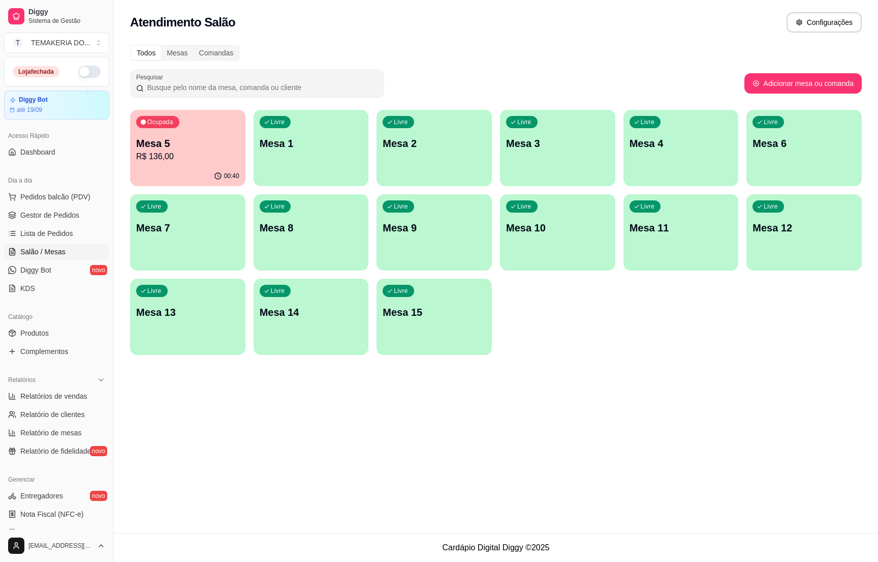
click at [164, 154] on p "R$ 136,00" at bounding box center [187, 156] width 103 height 12
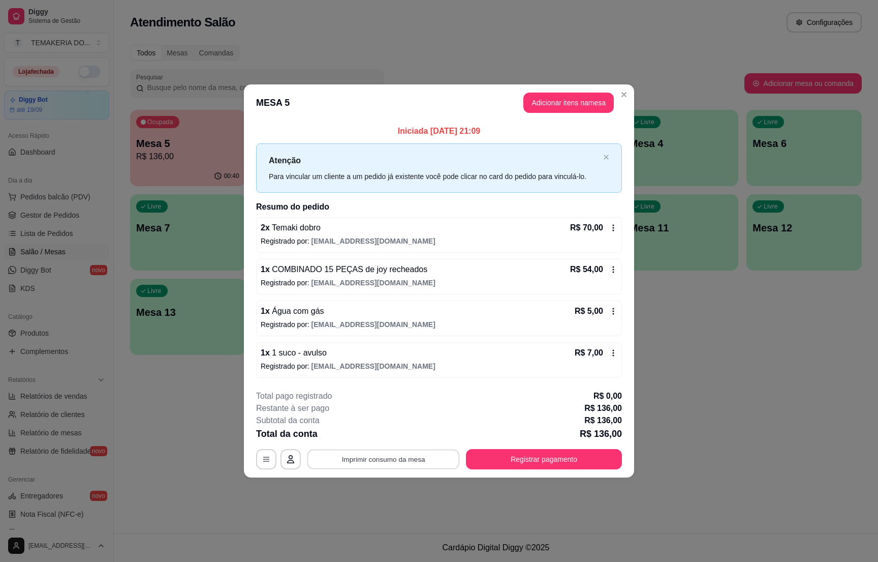
click at [400, 458] on button "Imprimir consumo da mesa" at bounding box center [384, 459] width 153 height 20
click at [578, 465] on button "Registrar pagamento" at bounding box center [544, 459] width 151 height 20
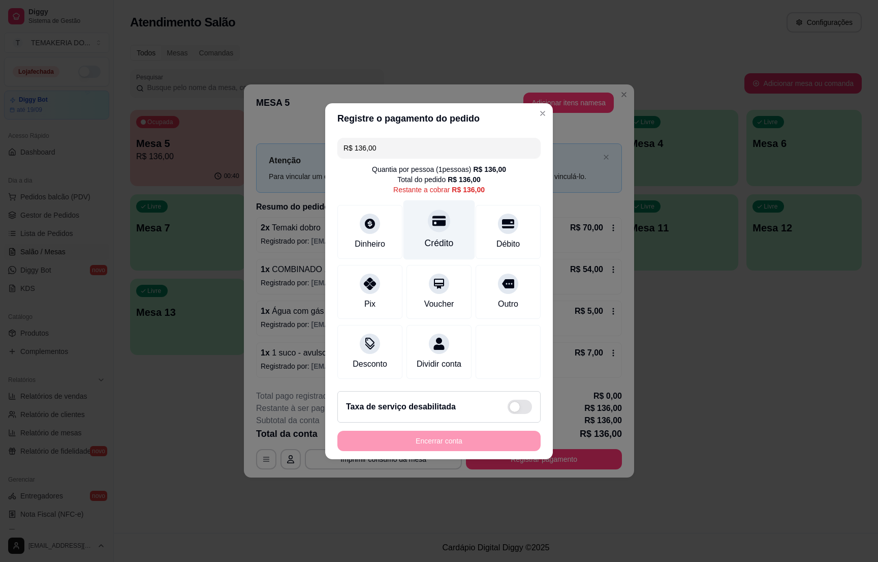
click at [424, 227] on div "Crédito" at bounding box center [440, 229] width 72 height 59
type input "R$ 0,00"
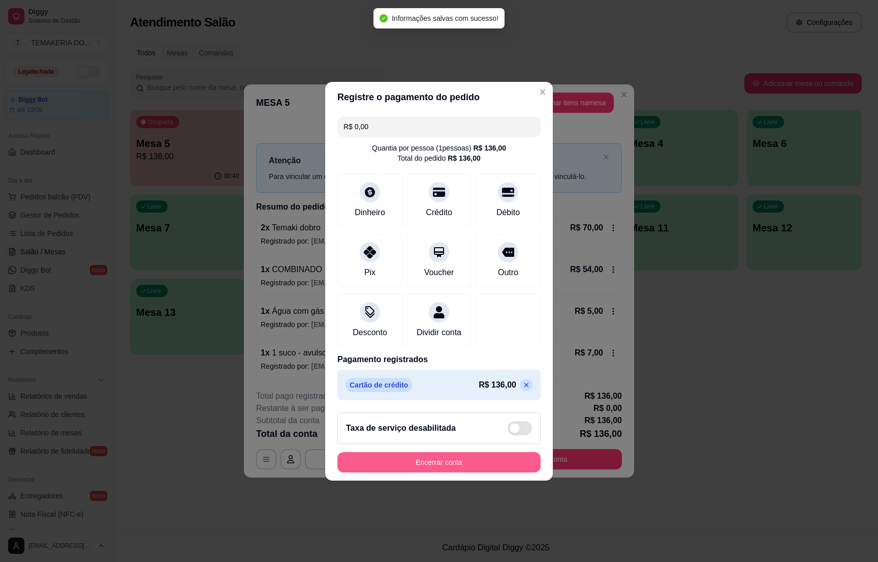
click at [447, 466] on button "Encerrar conta" at bounding box center [439, 462] width 203 height 20
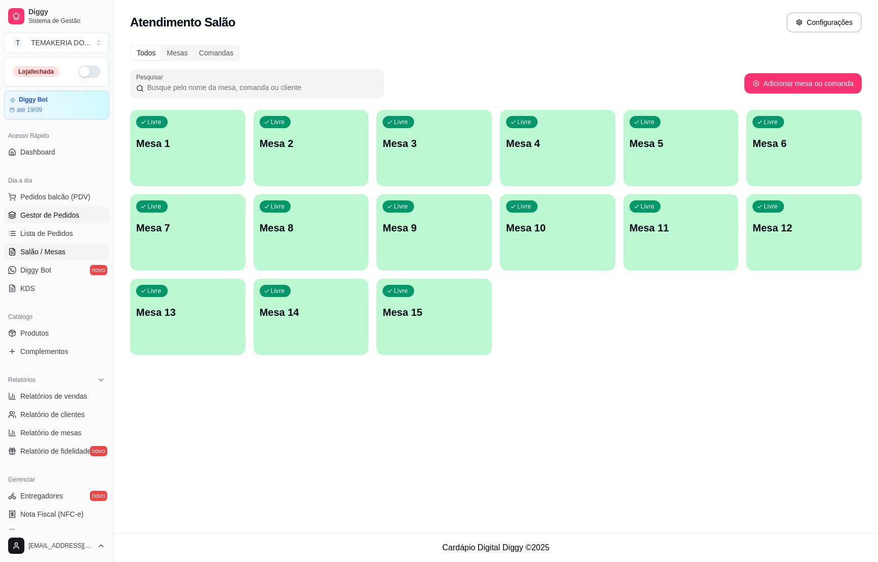
click at [37, 209] on link "Gestor de Pedidos" at bounding box center [56, 215] width 105 height 16
